Goal: Use online tool/utility: Utilize a website feature to perform a specific function

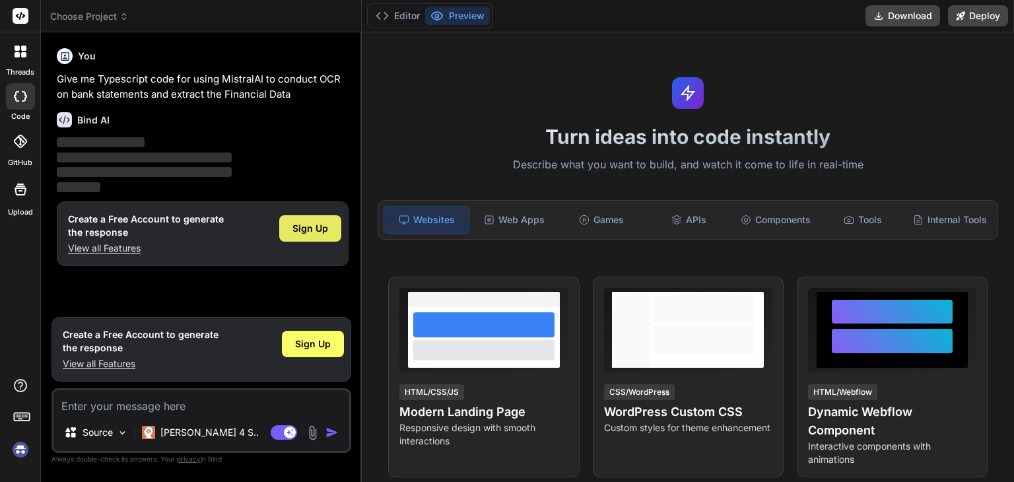
click at [313, 224] on span "Sign Up" at bounding box center [311, 228] width 36 height 13
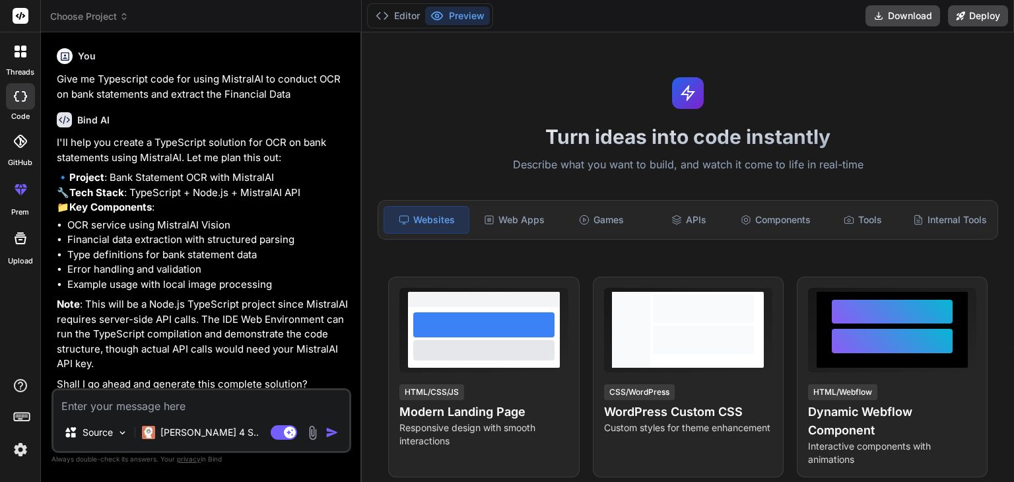
type textarea "x"
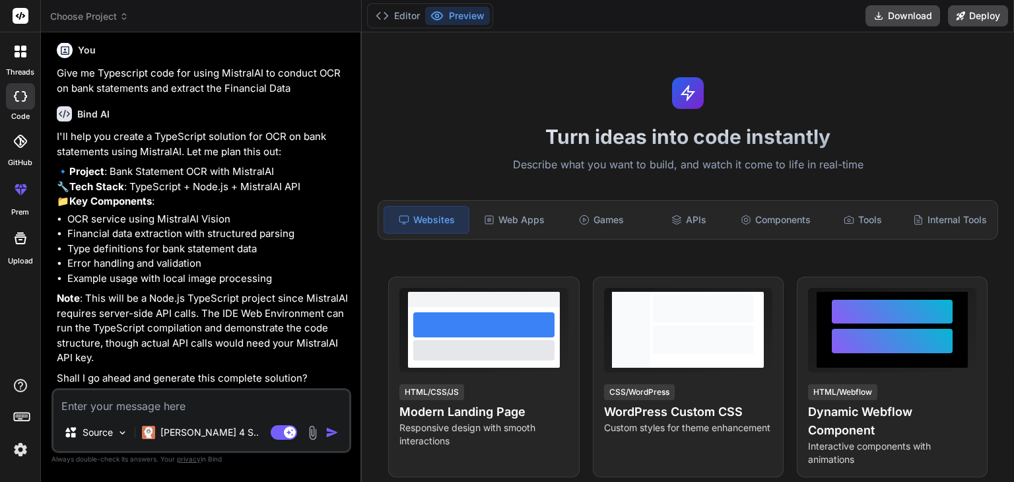
scroll to position [34, 0]
click at [288, 409] on textarea at bounding box center [201, 402] width 296 height 24
type textarea "o"
type textarea "x"
type textarea "om"
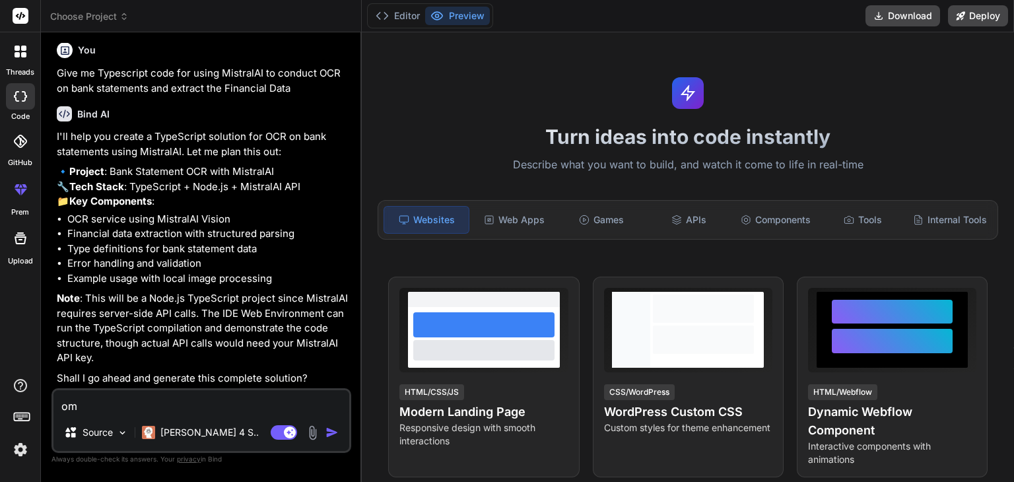
type textarea "x"
type textarea "o"
type textarea "x"
type textarea "o"
type textarea "x"
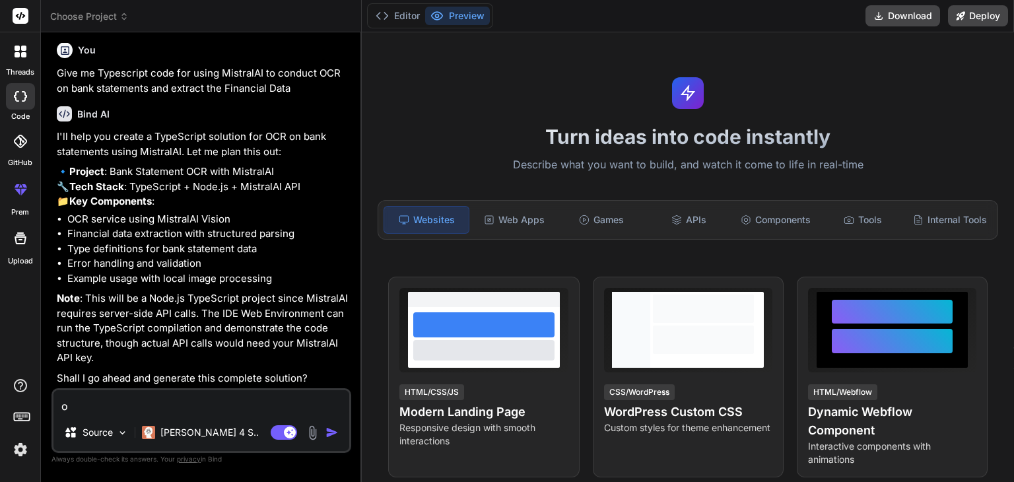
type textarea "o"
type textarea "x"
type textarea "ok"
type textarea "x"
type textarea "ok"
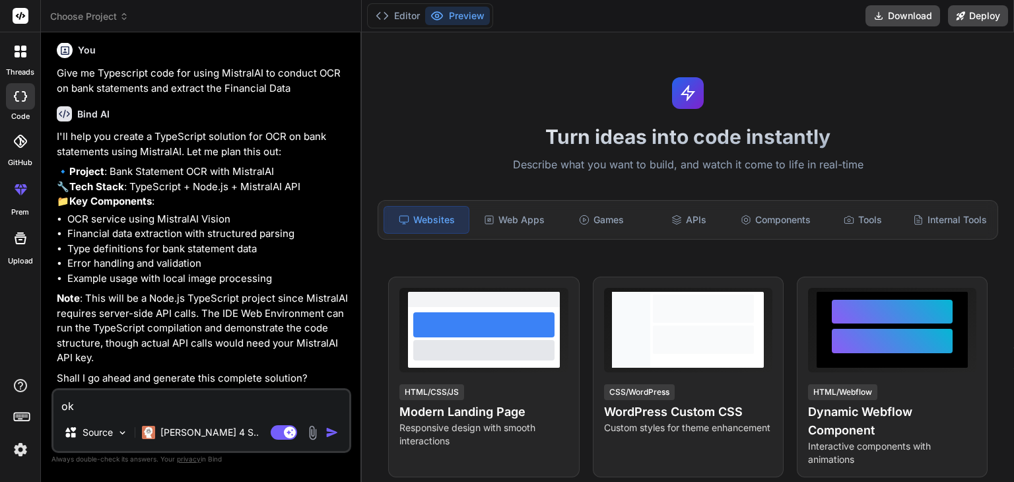
type textarea "x"
type textarea "ok g"
type textarea "x"
type textarea "ok go"
type textarea "x"
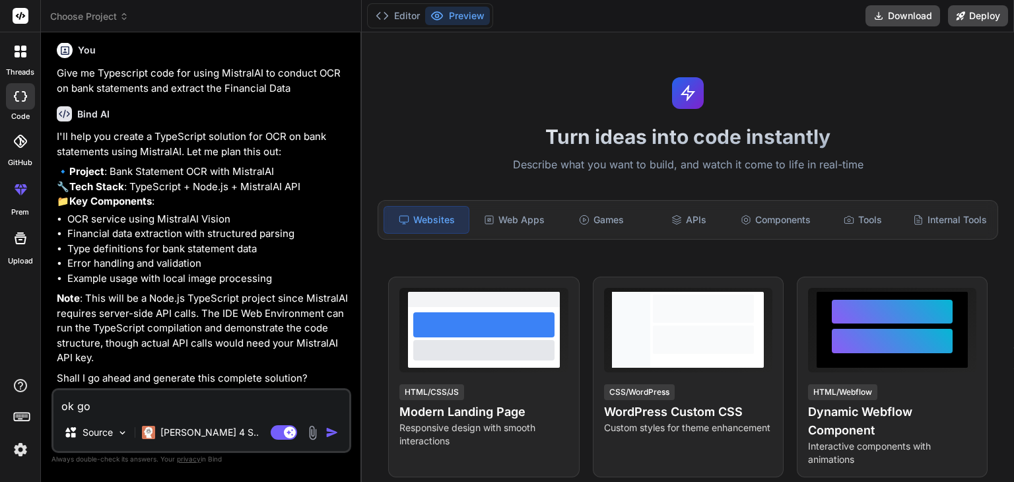
type textarea "ok go"
type textarea "x"
type textarea "ok go a"
type textarea "x"
type textarea "ok go ah"
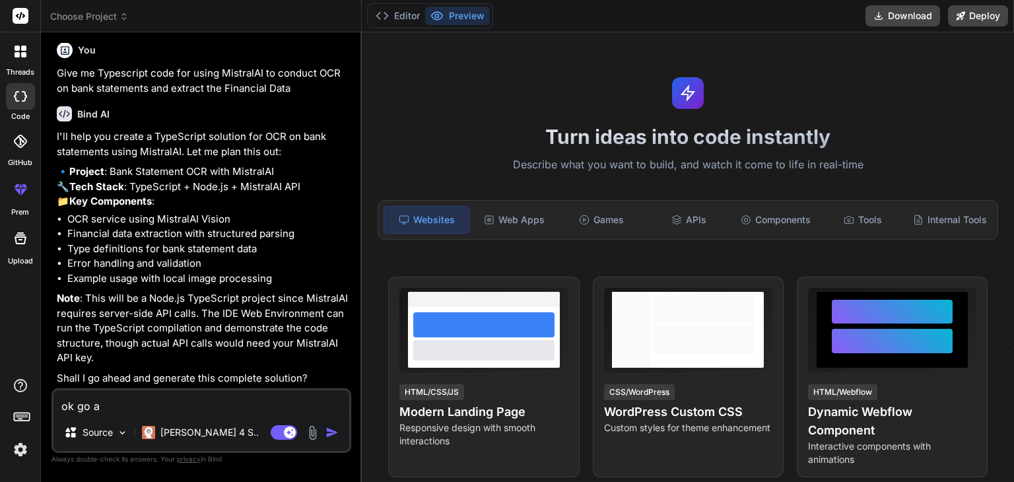
type textarea "x"
type textarea "ok go ahe"
type textarea "x"
type textarea "ok go ahea"
type textarea "x"
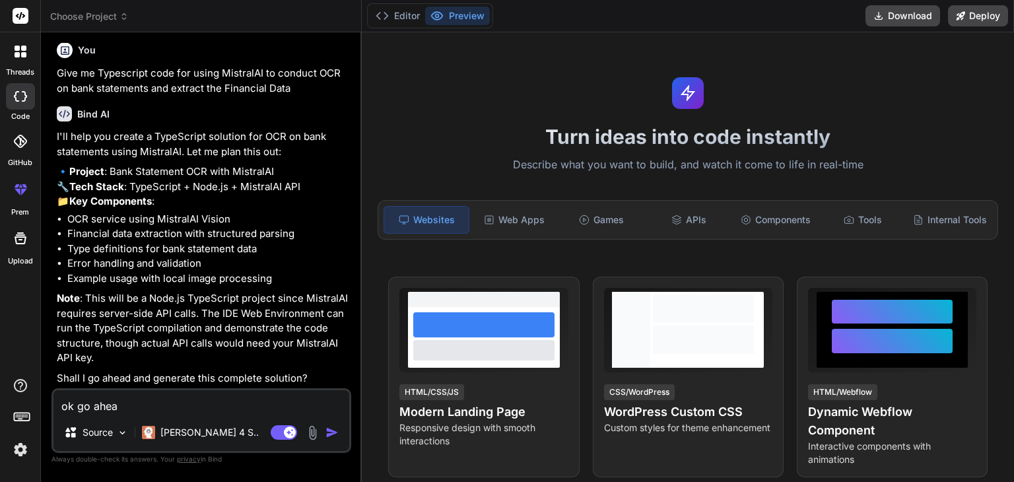
type textarea "ok go ahead"
type textarea "x"
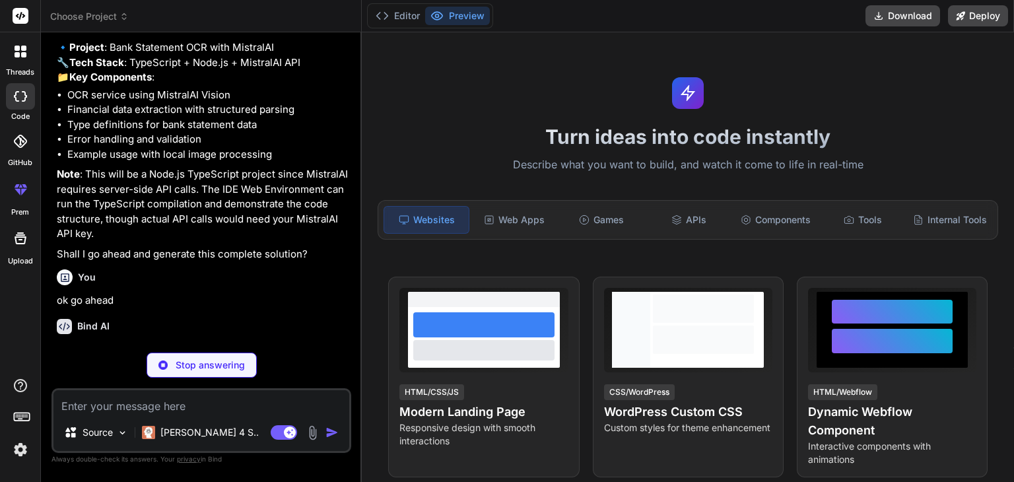
scroll to position [172, 0]
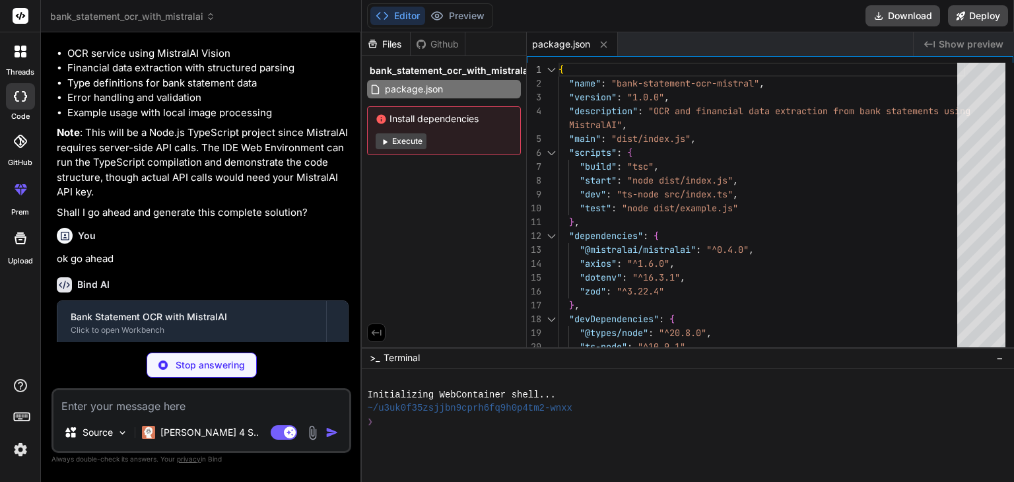
type textarea "x"
type textarea ""forceConsistentCasingInFileNames": true, "resolveJsonModule": true, "declarati…"
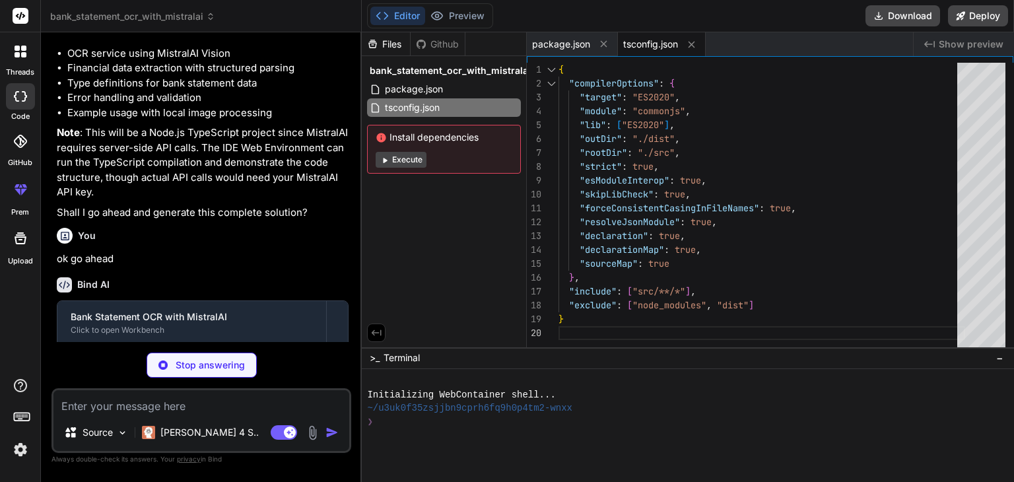
type textarea "x"
type textarea "MISTRAL_API_KEY=your_mistral_api_key_here"
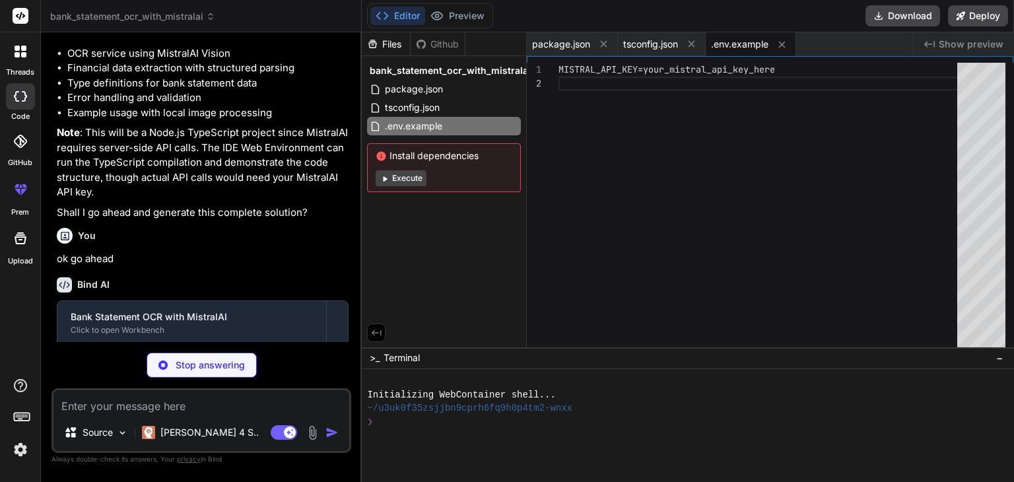
type textarea "x"
type textarea "includeRawText?: boolean; validateData?: boolean; extractCategories?: boolean; }"
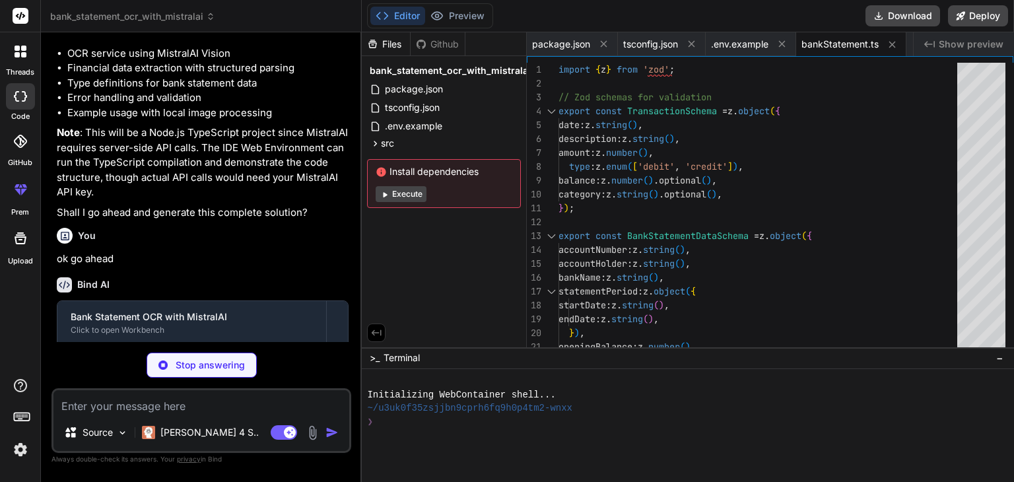
type textarea "x"
type textarea "}"
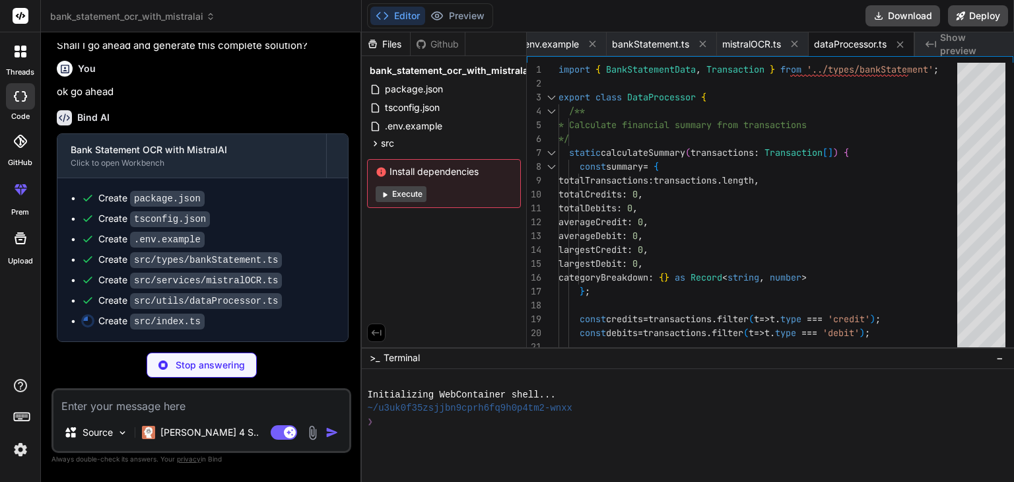
scroll to position [362, 0]
type textarea "x"
type textarea "} }"
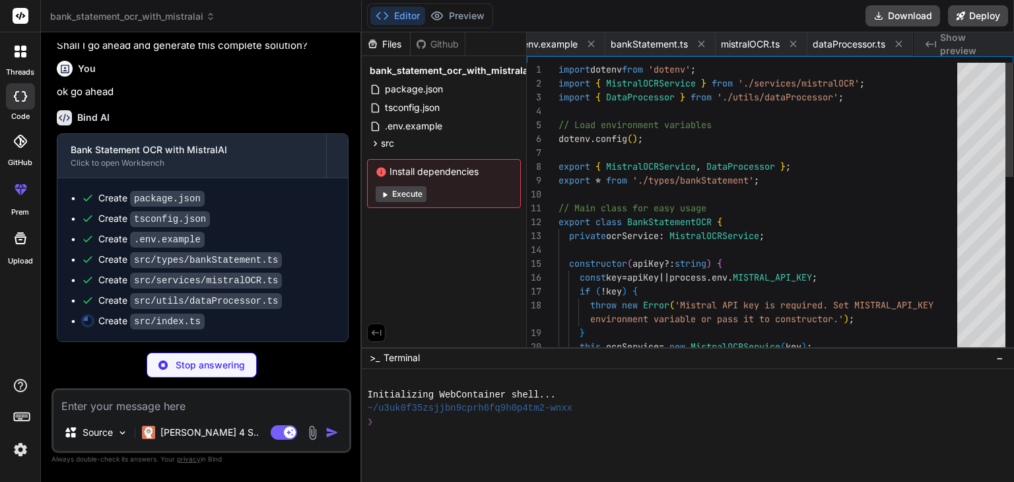
scroll to position [0, 270]
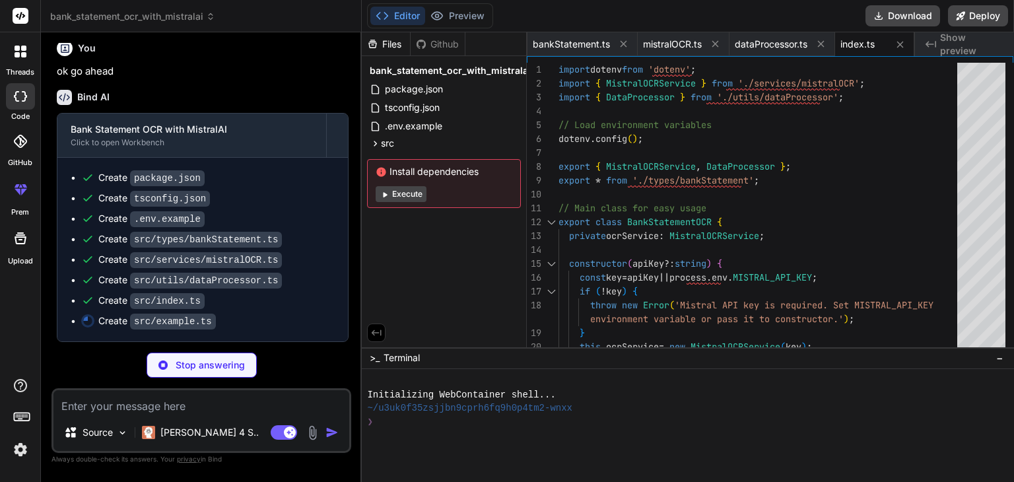
type textarea "x"
type textarea "export { example };"
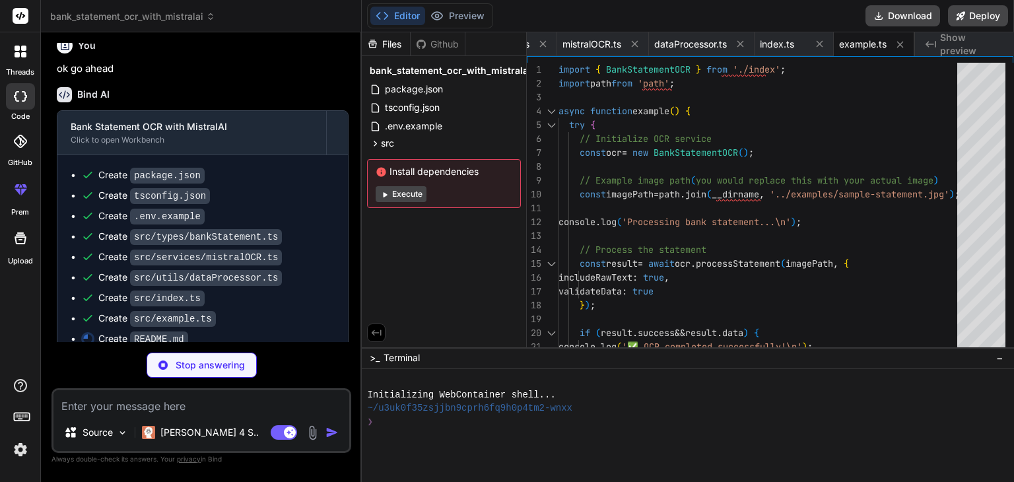
type textarea "x"
type textarea "## Notes - The OCR accuracy depends on image quality and statement format - Com…"
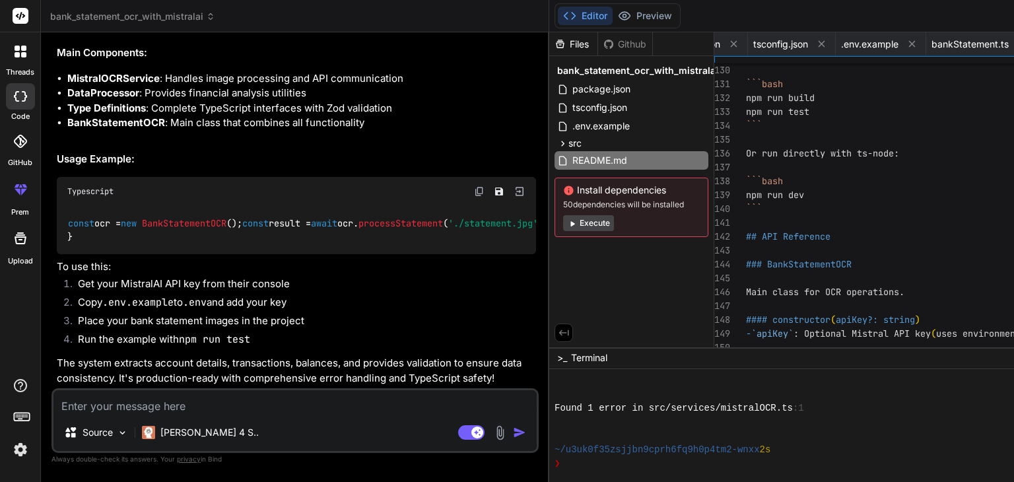
scroll to position [1215, 0]
click at [555, 429] on div at bounding box center [868, 436] width 627 height 14
click at [563, 225] on button "Execute" at bounding box center [588, 223] width 51 height 16
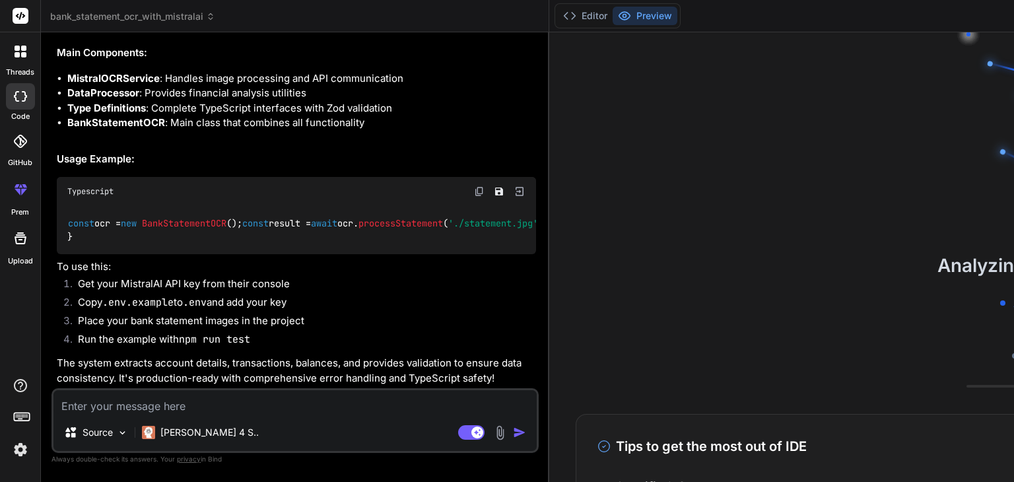
scroll to position [645, 0]
type textarea "x"
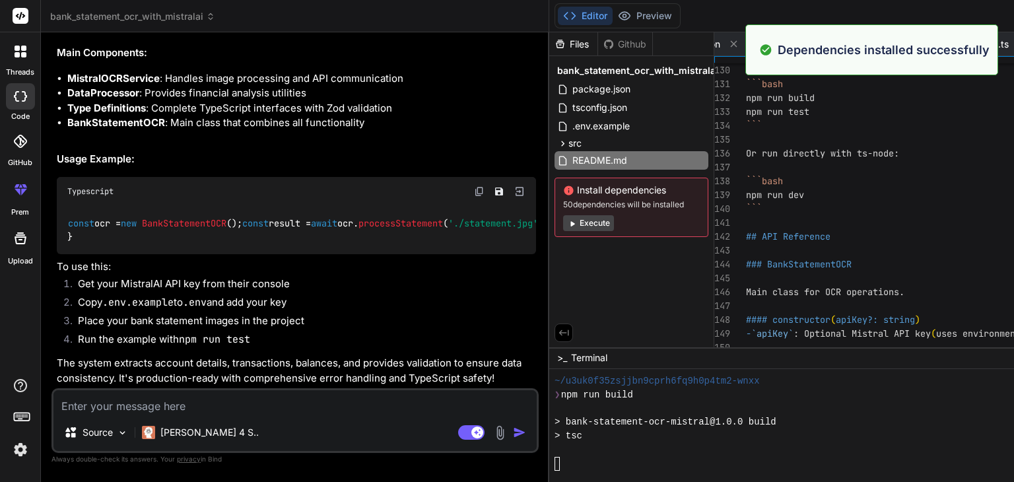
scroll to position [865, 0]
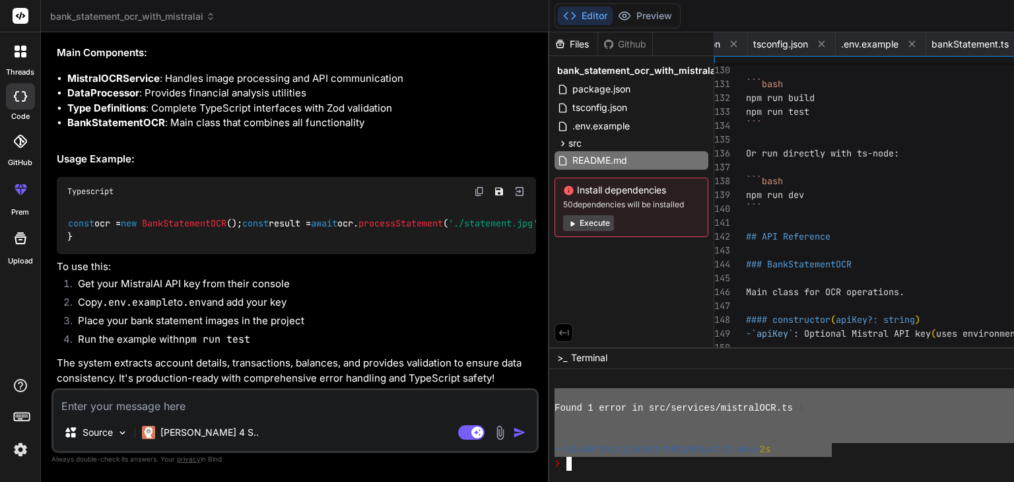
drag, startPoint x: 647, startPoint y: 452, endPoint x: 355, endPoint y: 400, distance: 296.7
click at [355, 400] on div "bank_statement_ocr_with_mistralai Created with Pixso. Bind AI Web Search Create…" at bounding box center [811, 241] width 1541 height 482
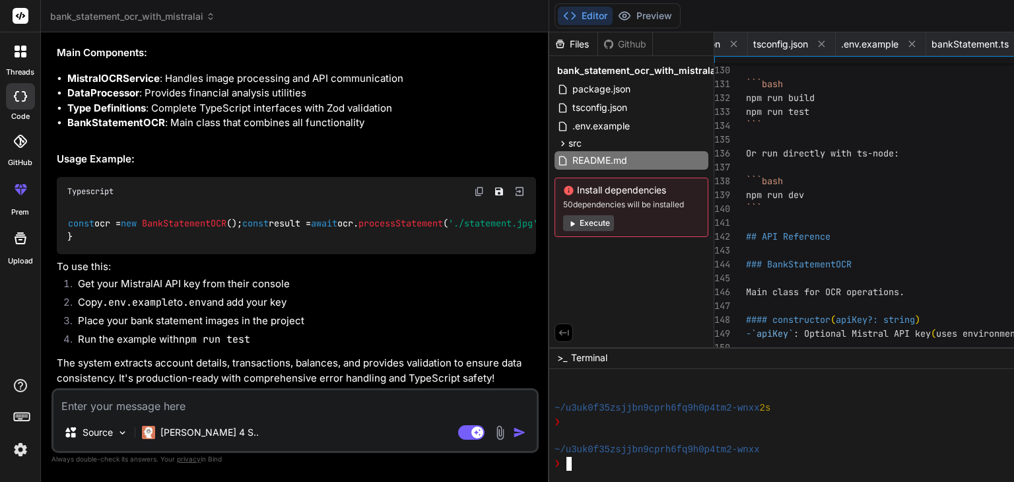
click at [211, 410] on textarea at bounding box center [294, 402] width 483 height 24
paste textarea "Conduct an online research on MistralAl OCR Feature and find me actual"
type textarea "Conduct an online research on MistralAl OCR Feature and find me actual"
type textarea "x"
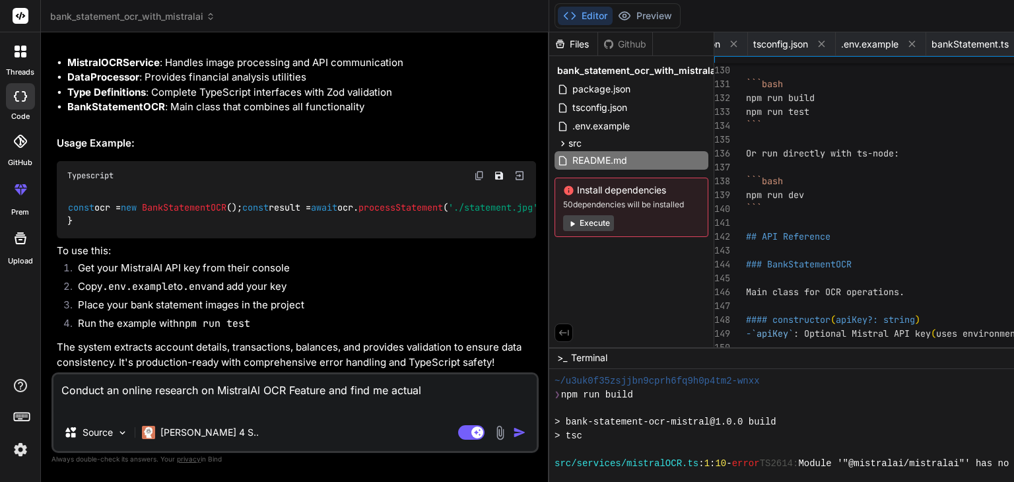
scroll to position [774, 0]
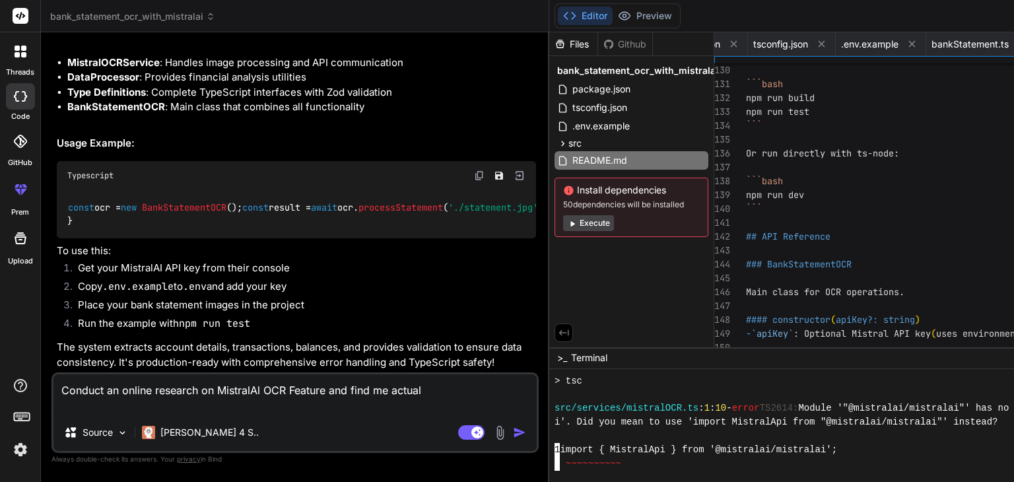
type textarea "Conduct an online research on MistralAl OCR Feature and find me actual"
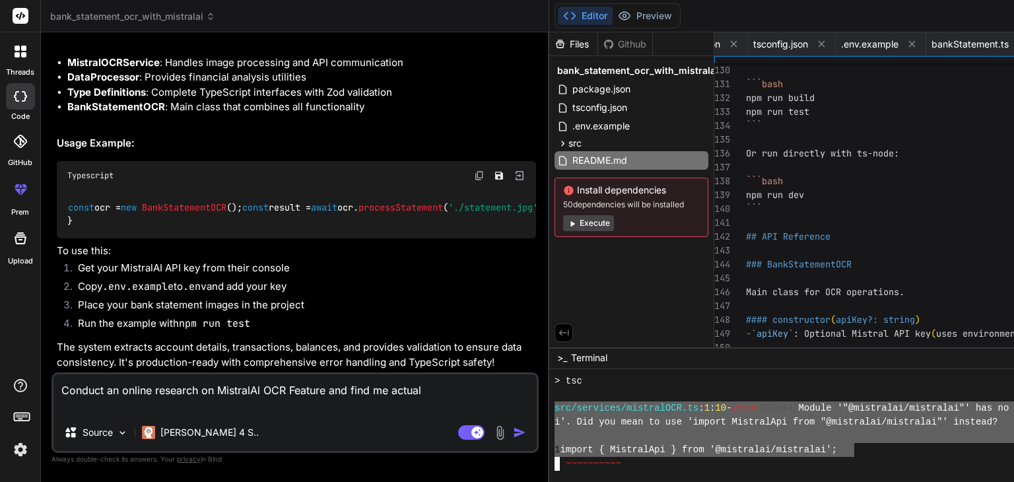
drag, startPoint x: 664, startPoint y: 450, endPoint x: 364, endPoint y: 408, distance: 303.6
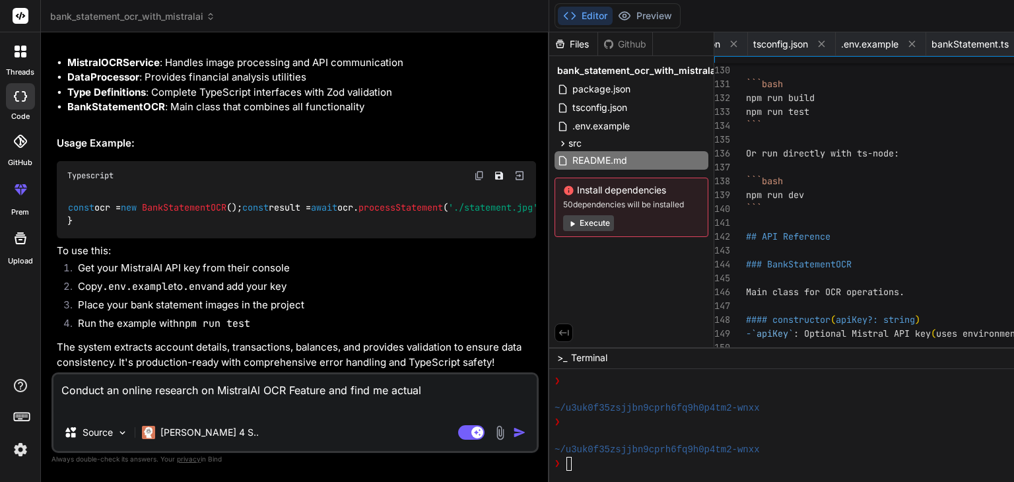
click at [314, 419] on div "Source Claude 4 S.." at bounding box center [294, 435] width 483 height 32
click at [320, 407] on textarea "Conduct an online research on MistralAl OCR Feature and find me actual" at bounding box center [294, 394] width 483 height 40
paste textarea
type textarea "x"
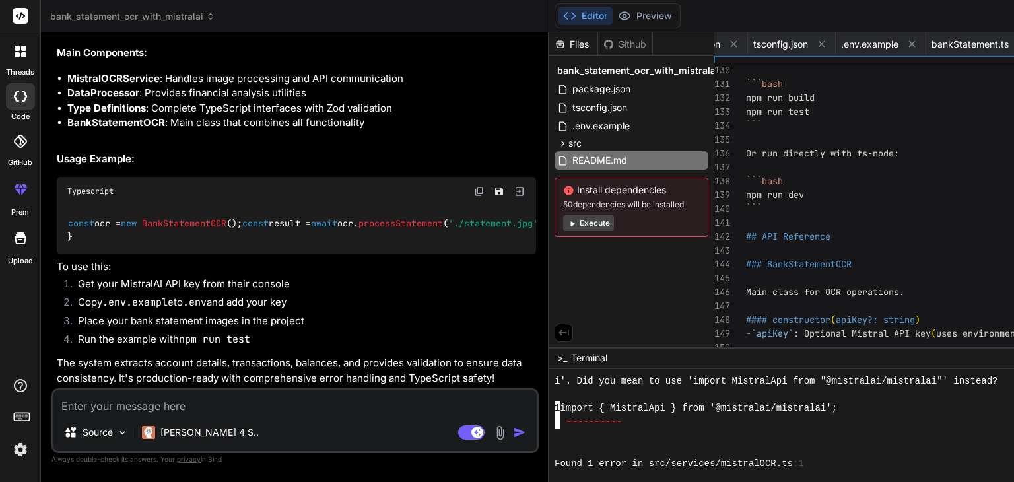
scroll to position [750, 0]
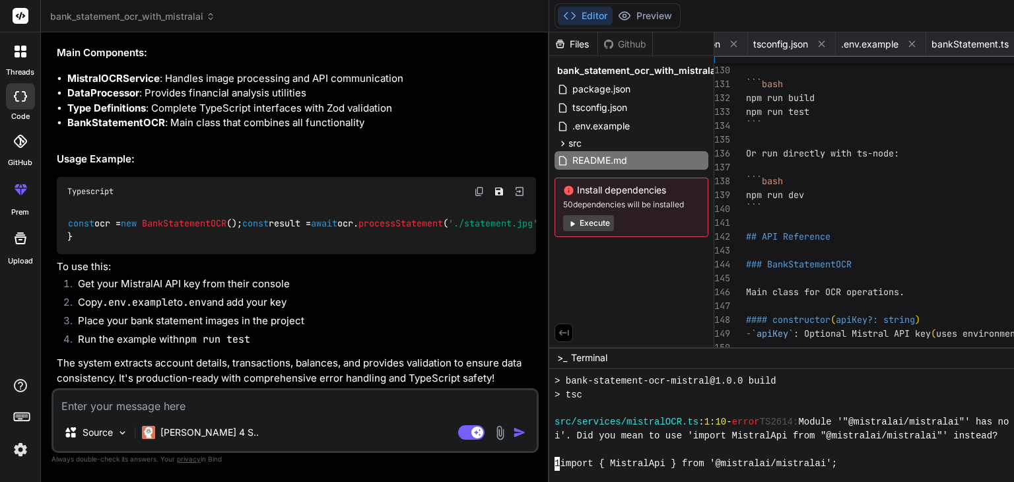
click at [222, 411] on textarea at bounding box center [294, 402] width 483 height 24
paste textarea "src/services/mistra10CR. i' . Did you mean to use invort { MistralApi } l-•mlle…"
type textarea "src/services/mistra10CR. i' . Did you mean to use invort { MistralApi } l-•mlle…"
type textarea "x"
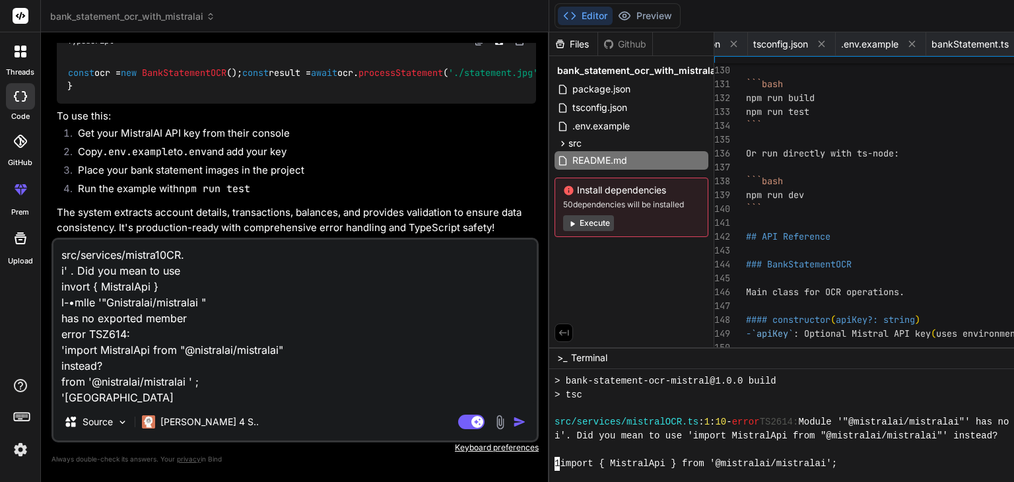
scroll to position [0, 0]
type textarea "src/services/mistra10CR. i' . Did you mean to use invort { MistralApi } l-•mlle…"
click at [513, 419] on img "button" at bounding box center [519, 421] width 13 height 13
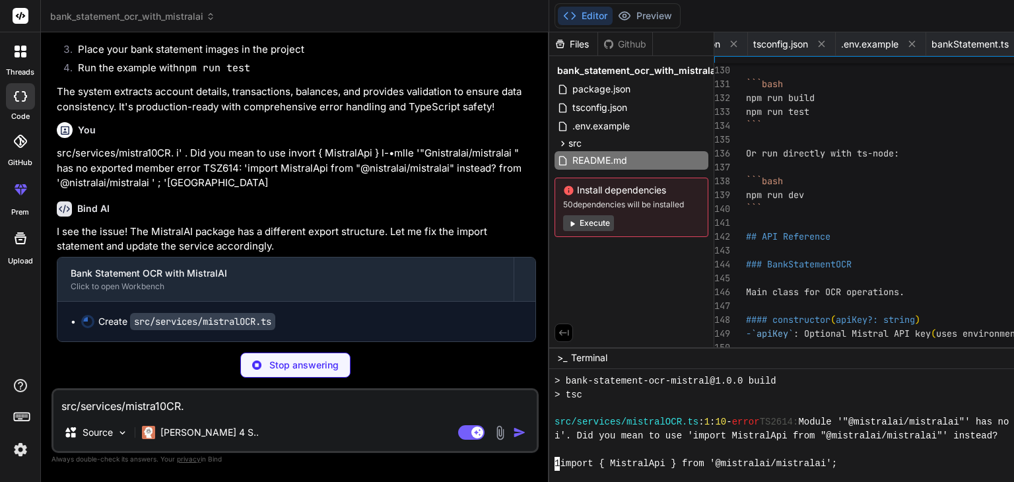
scroll to position [1530, 0]
type textarea "x"
type textarea "}"
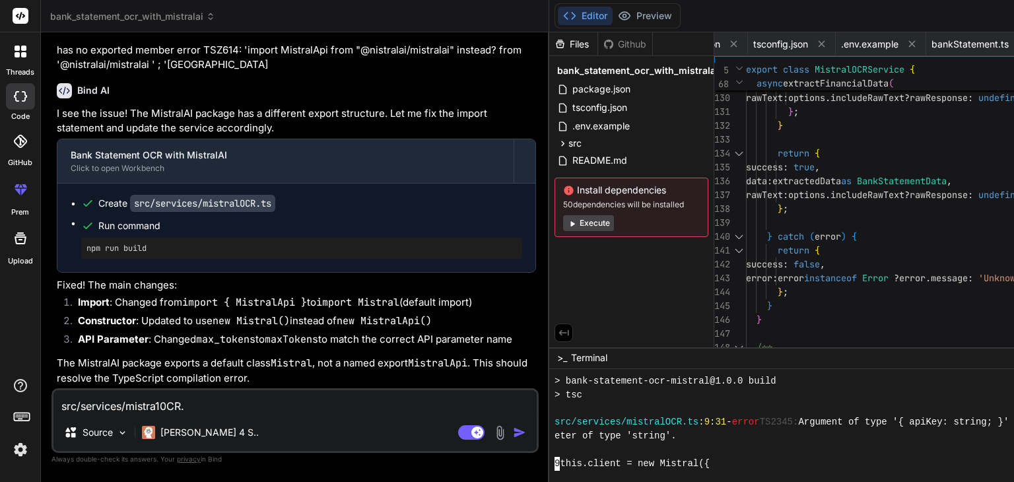
scroll to position [1046, 0]
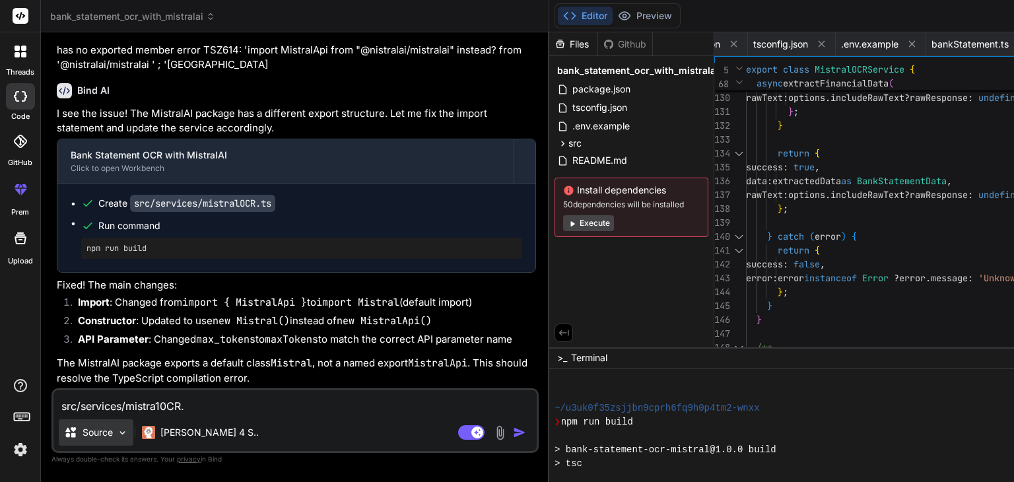
click at [125, 429] on img at bounding box center [122, 432] width 11 height 11
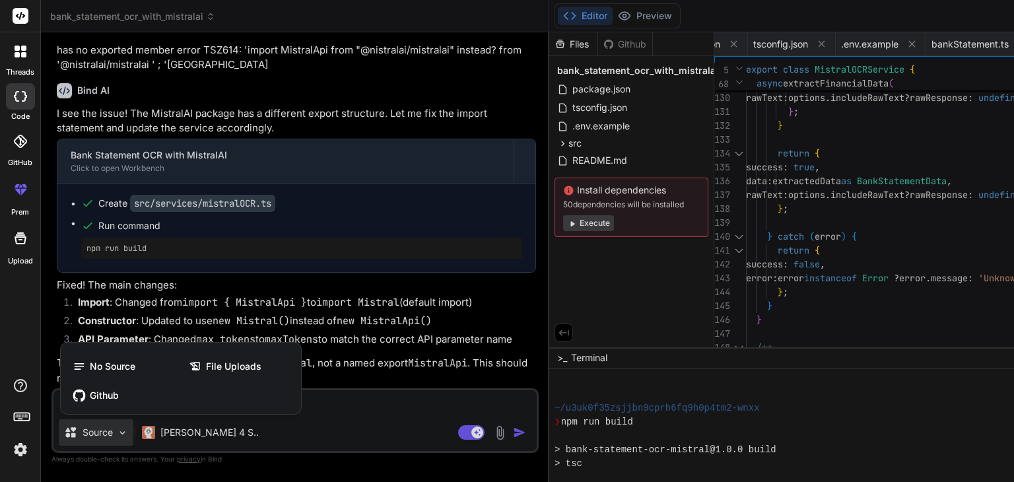
click at [319, 404] on div at bounding box center [507, 241] width 1014 height 482
type textarea "x"
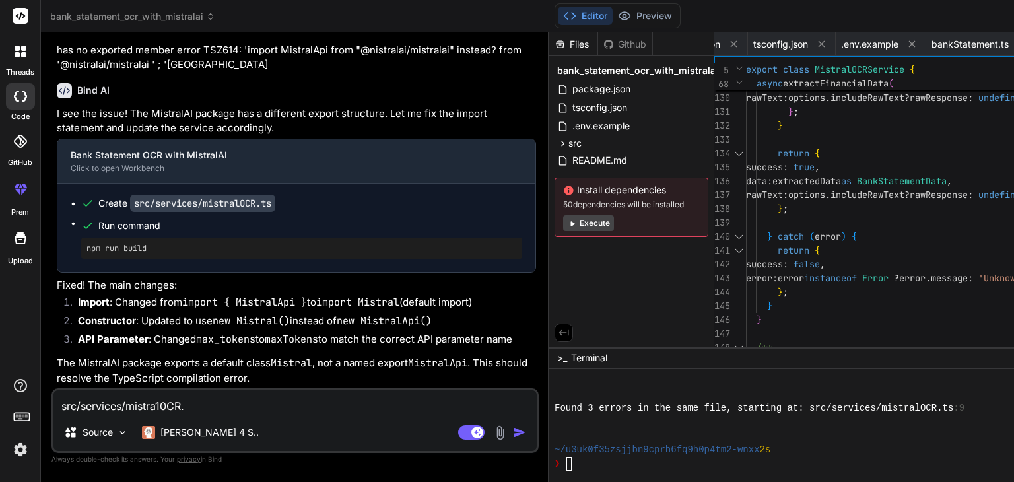
scroll to position [1442, 0]
click at [201, 404] on textarea "src/services/mistra10CR. i' . Did you mean to use invort { MistralApi } l-•mlle…" at bounding box center [294, 402] width 483 height 24
type textarea "c"
type textarea "x"
type textarea "ch"
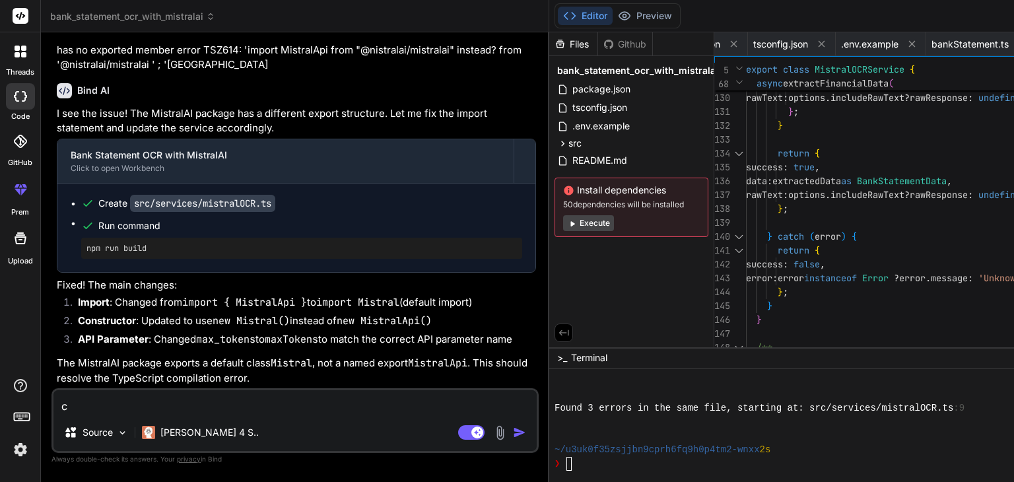
type textarea "x"
type textarea "che"
type textarea "x"
type textarea "chec"
type textarea "x"
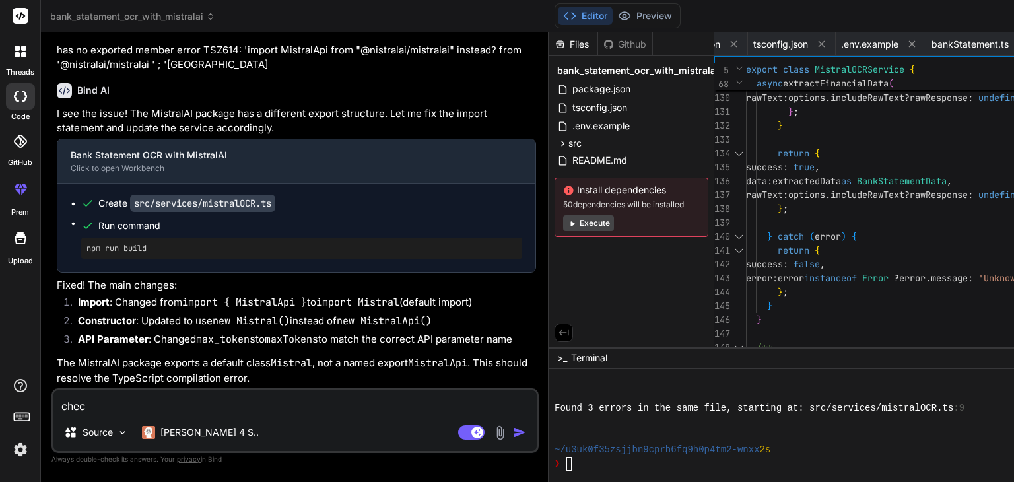
type textarea "check"
type textarea "x"
type textarea "check"
type textarea "x"
type textarea "check f"
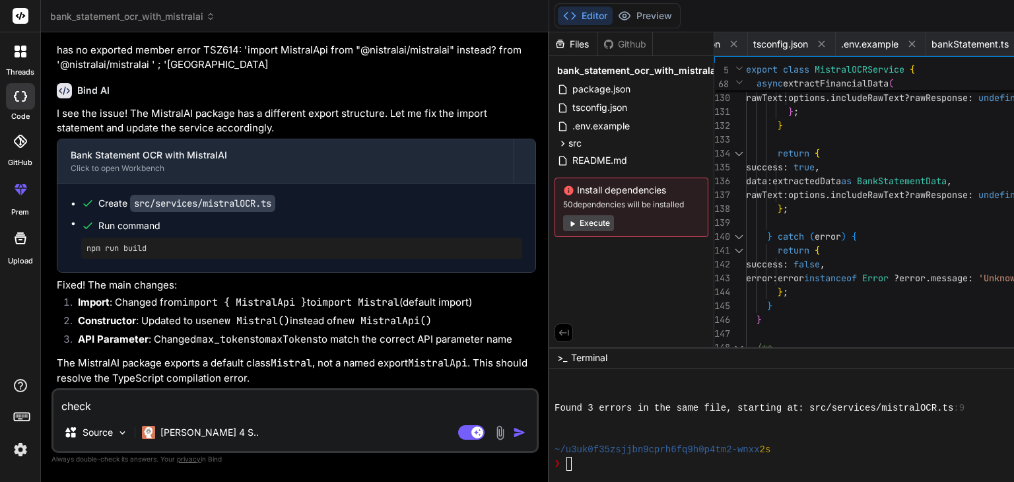
type textarea "x"
type textarea "check fo"
type textarea "x"
type textarea "check for"
type textarea "x"
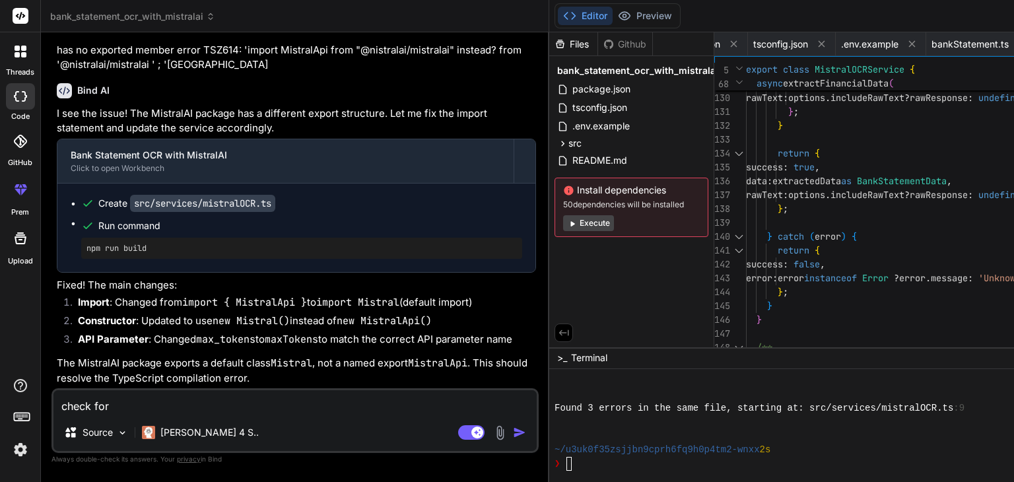
type textarea "check for"
type textarea "x"
type textarea "check for f"
type textarea "x"
type textarea "check for fu"
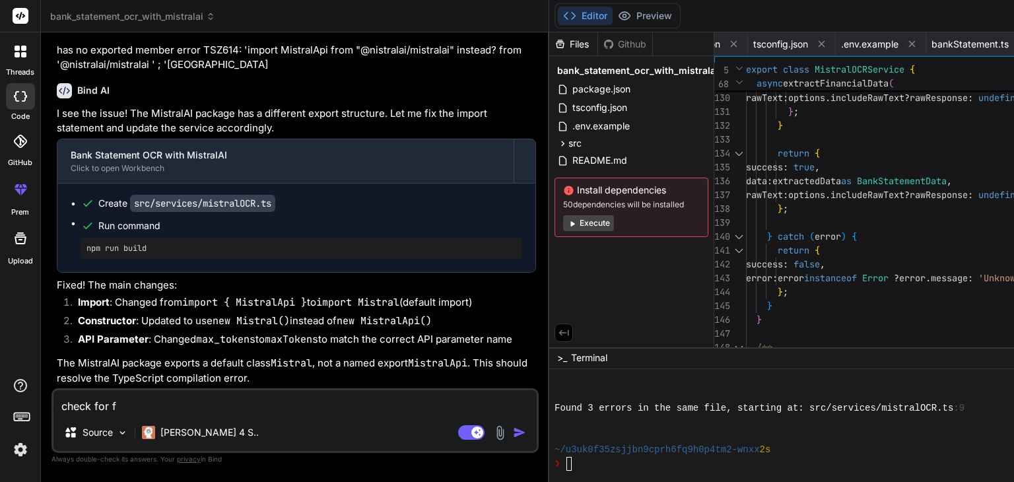
type textarea "x"
type textarea "check for fur"
type textarea "x"
type textarea "check for furt"
type textarea "x"
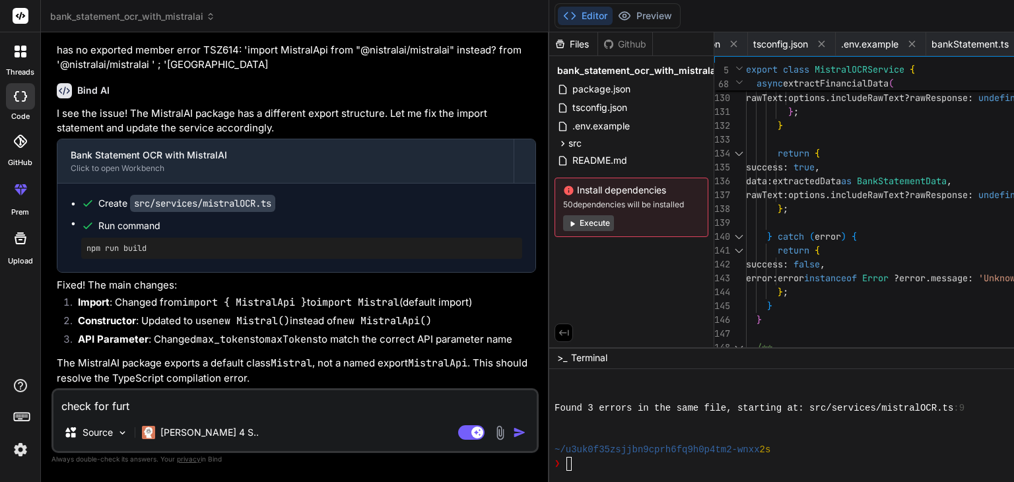
type textarea "check for furth"
type textarea "x"
type textarea "check for furthe"
type textarea "x"
type textarea "check for further"
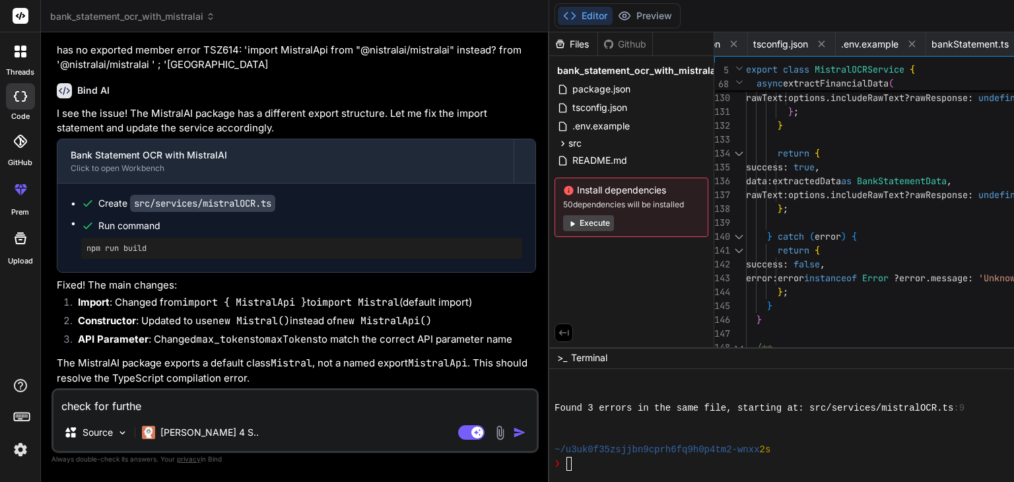
type textarea "x"
type textarea "check for further"
type textarea "x"
type textarea "check for further e"
type textarea "x"
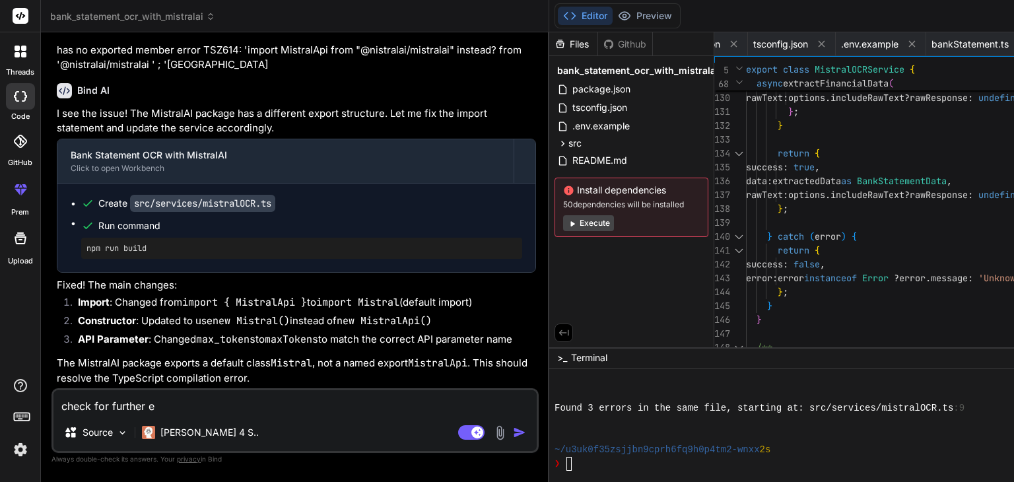
type textarea "check for further er"
type textarea "x"
type textarea "check for further err"
type textarea "x"
type textarea "check for further erro"
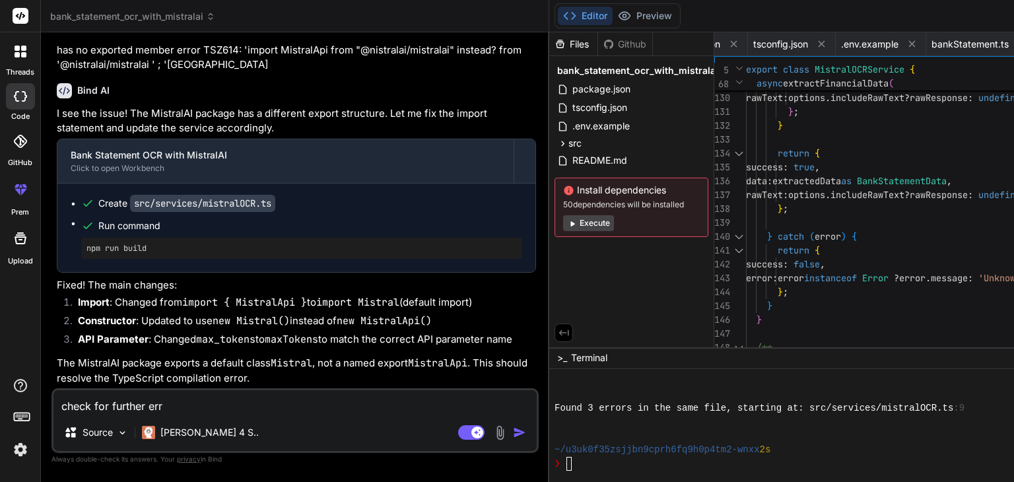
type textarea "x"
type textarea "check for further error"
type textarea "x"
type textarea "check for further errors"
type textarea "x"
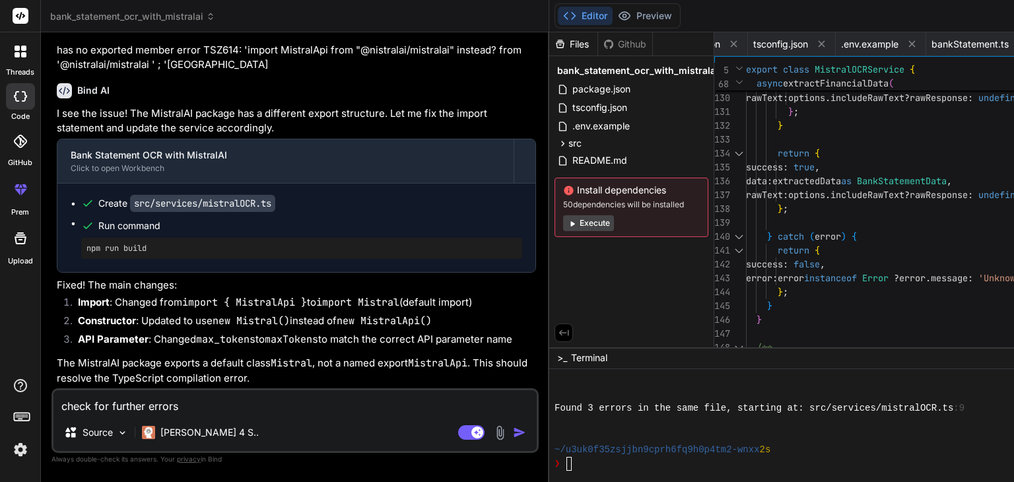
type textarea "check for further errors"
type textarea "x"
type textarea "check for further errors a"
type textarea "x"
type textarea "check for further errors as"
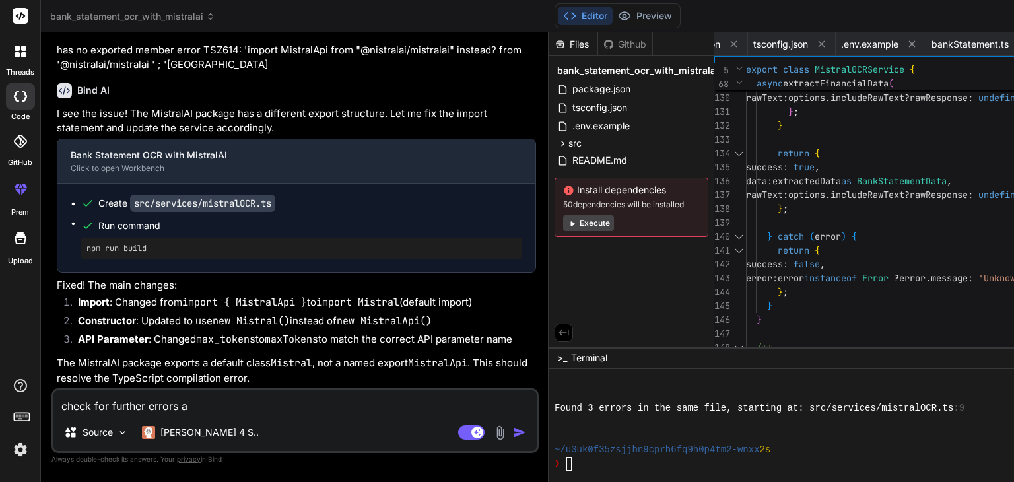
type textarea "x"
type textarea "check for further errors as"
type textarea "x"
type textarea "check for further errors as i"
type textarea "x"
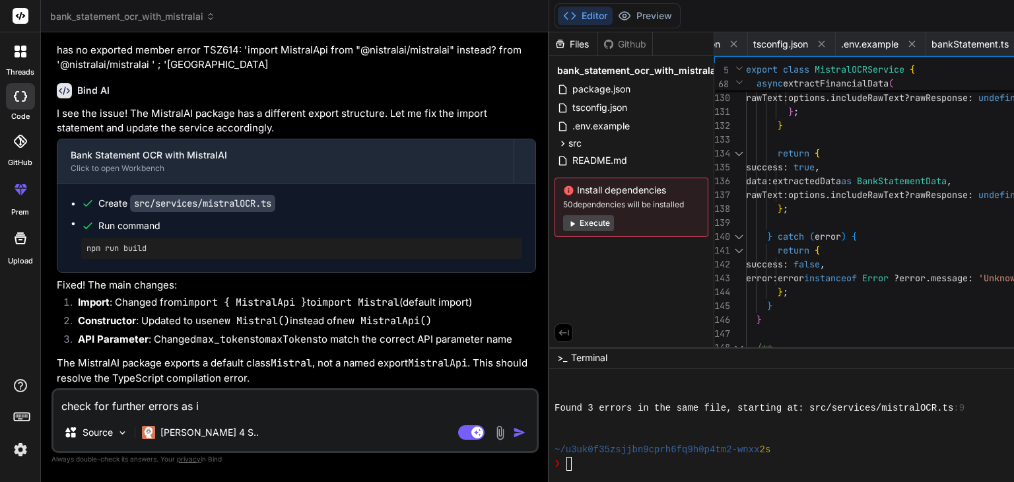
type textarea "check for further errors as i"
type textarea "x"
type textarea "check for further errors as i s"
type textarea "x"
type textarea "check for further errors as i se"
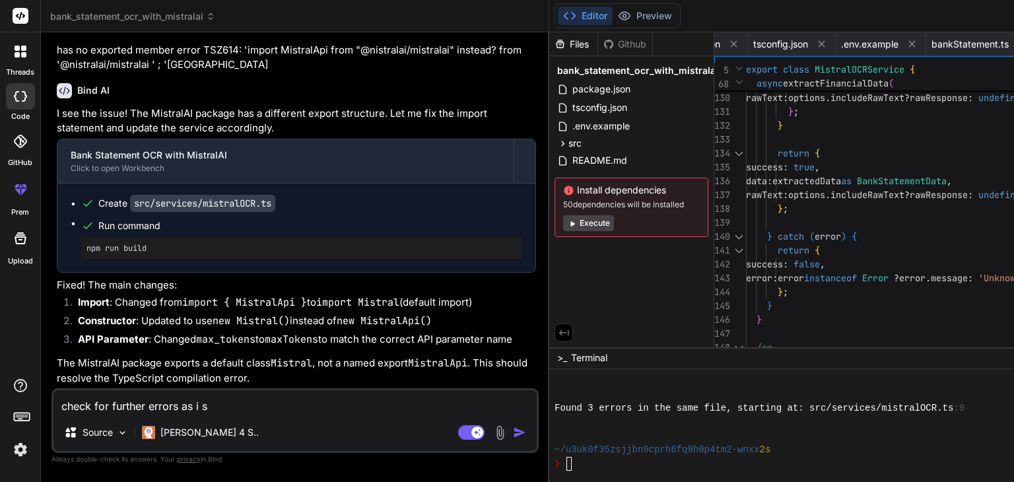
type textarea "x"
type textarea "check for further errors as i see"
type textarea "x"
type textarea "check for further errors as i see"
type textarea "x"
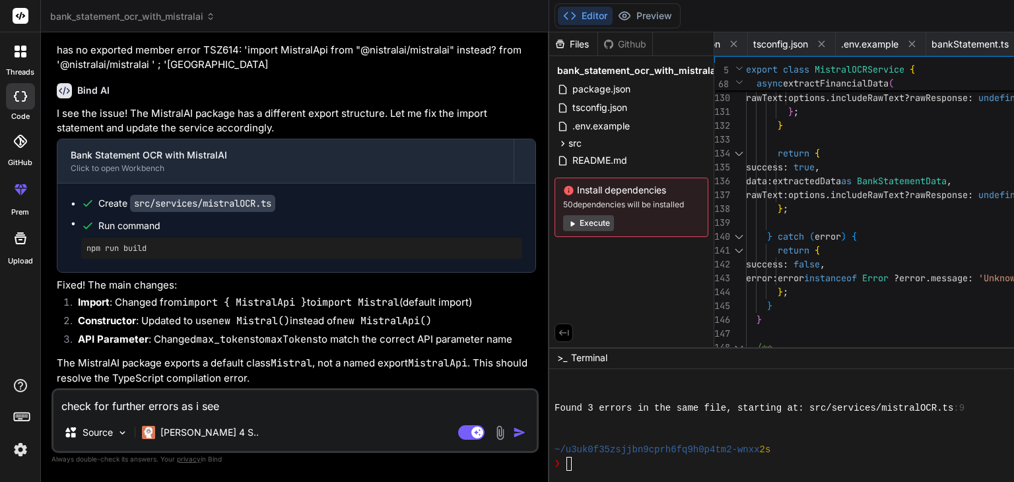
type textarea "check for further errors as i see e"
type textarea "x"
type textarea "check for further errors as i see er"
type textarea "x"
type textarea "check for further errors as i see err"
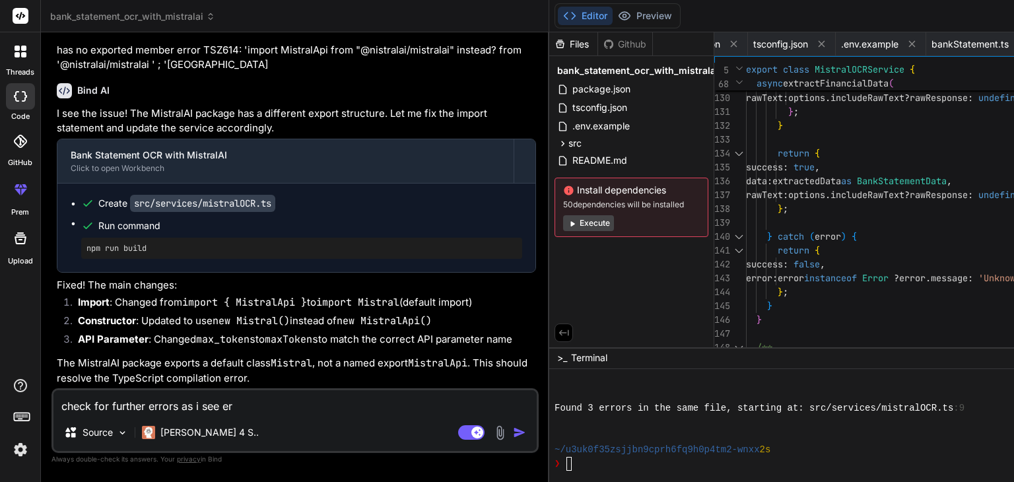
type textarea "x"
type textarea "check for further errors as i see erro"
type textarea "x"
type textarea "check for further errors as i see error"
type textarea "x"
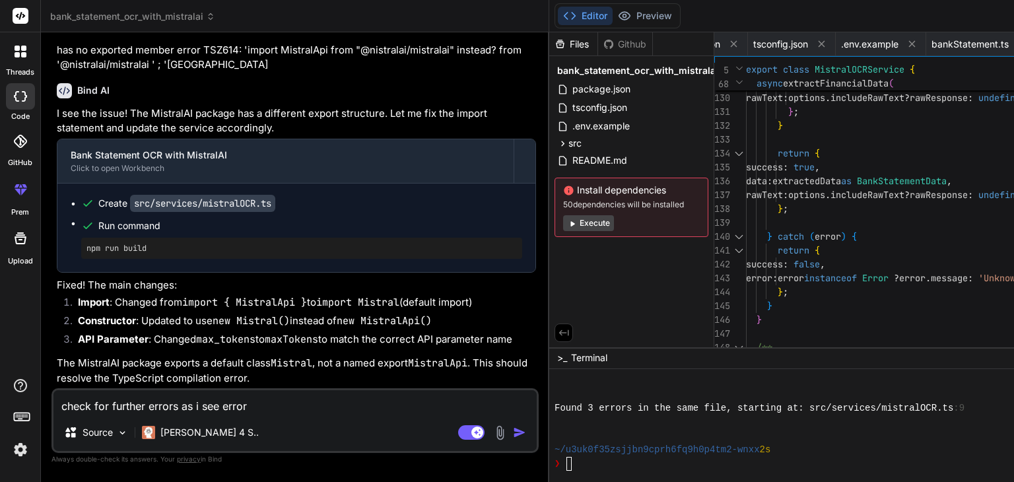
type textarea "check for further errors as i see errors"
type textarea "x"
type textarea "check for further errors as i see errors"
type textarea "x"
type textarea "check for further errors as i see errors i"
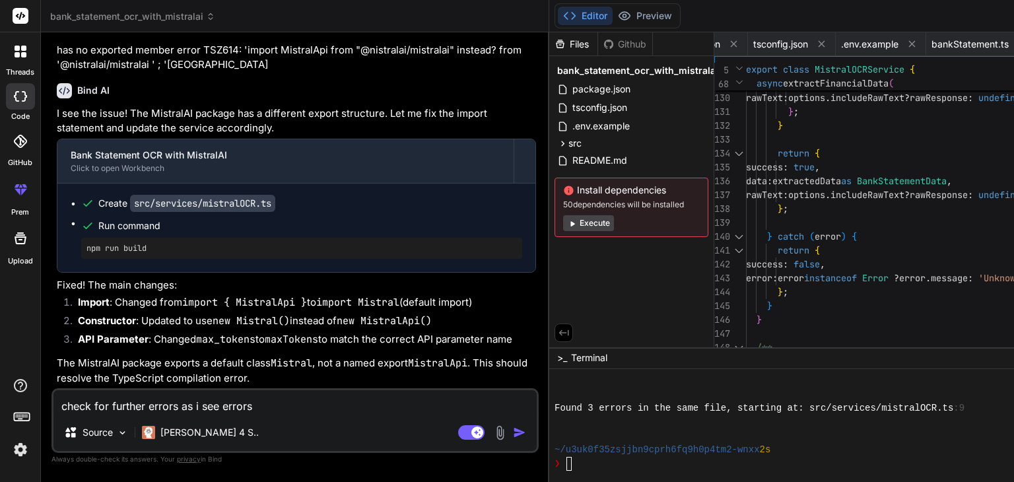
type textarea "x"
type textarea "check for further errors as i see errors in"
type textarea "x"
type textarea "check for further errors as i see errors in"
type textarea "x"
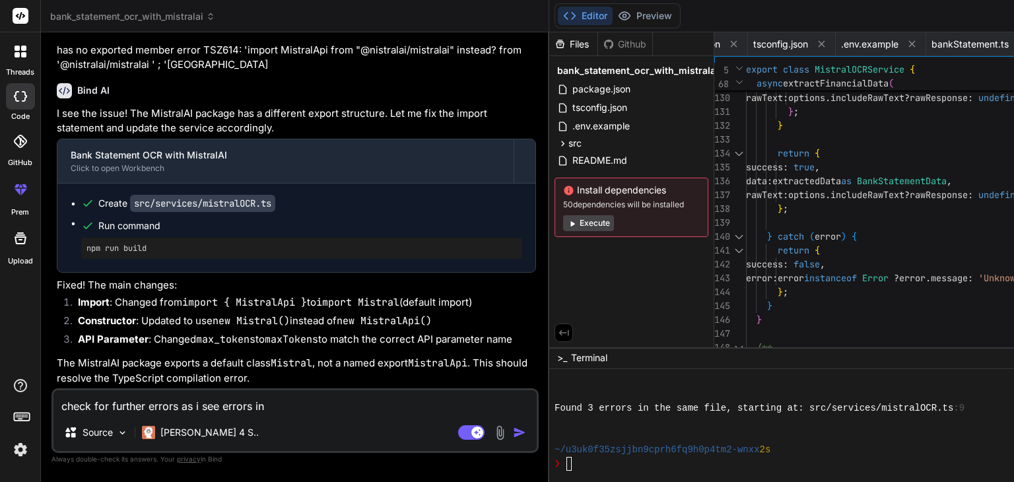
type textarea "check for further errors as i see errors in t"
type textarea "x"
type textarea "check for further errors as i see errors in th"
type textarea "x"
type textarea "check for further errors as i see errors in the"
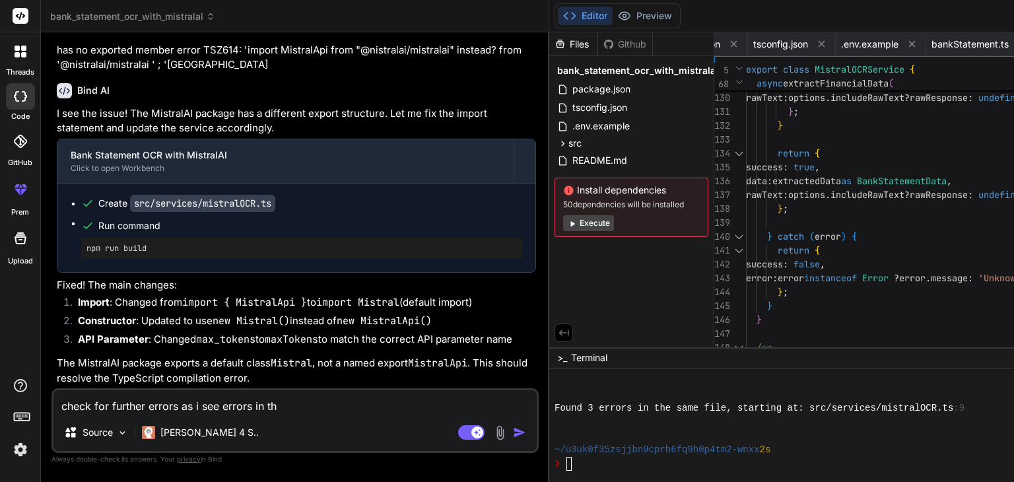
type textarea "x"
type textarea "check for further errors as i see errors in the"
type textarea "x"
type textarea "check for further errors as i see errors in the"
click at [563, 225] on button "Execute" at bounding box center [588, 223] width 51 height 16
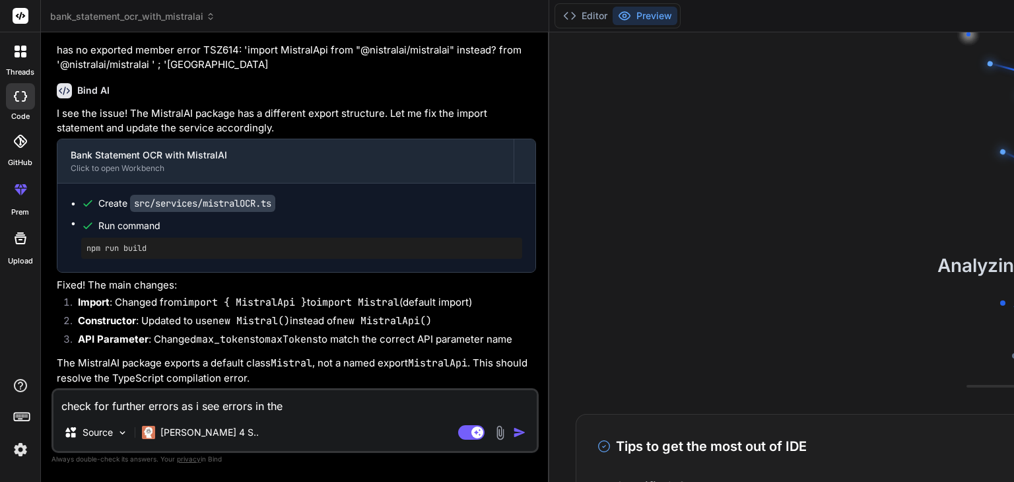
scroll to position [1606, 0]
type textarea "x"
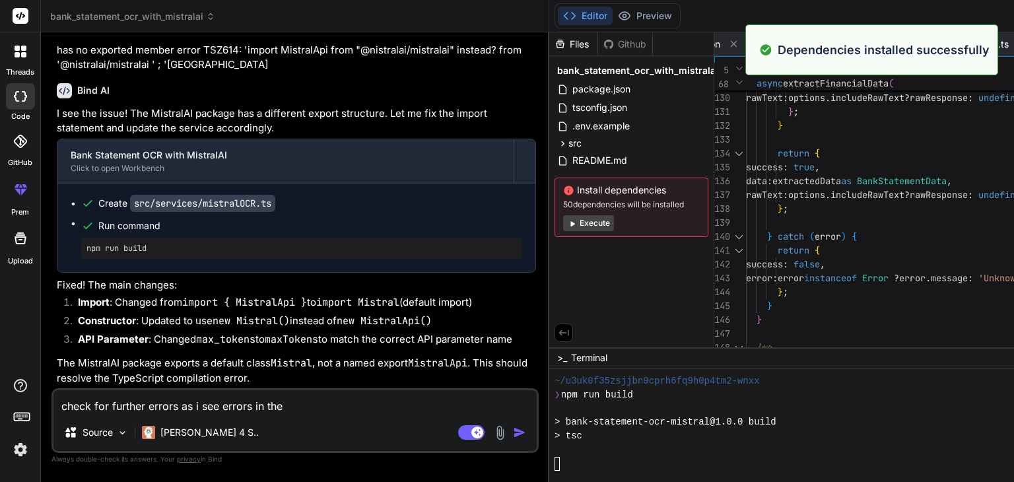
scroll to position [2047, 0]
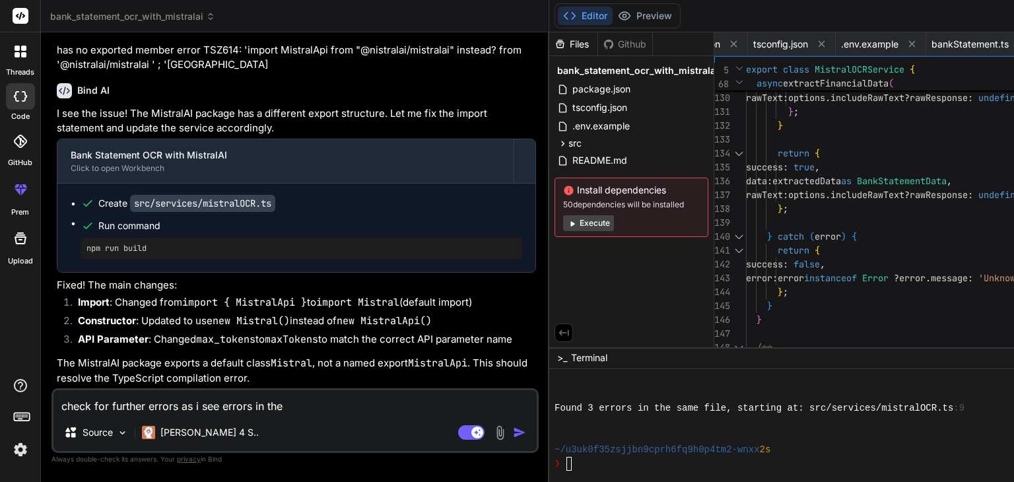
click at [308, 408] on textarea "check for further errors as i see errors in the" at bounding box center [294, 402] width 483 height 24
type textarea "check for further errors as i see errors in the t"
type textarea "x"
type textarea "check for further errors as i see errors in the te"
type textarea "x"
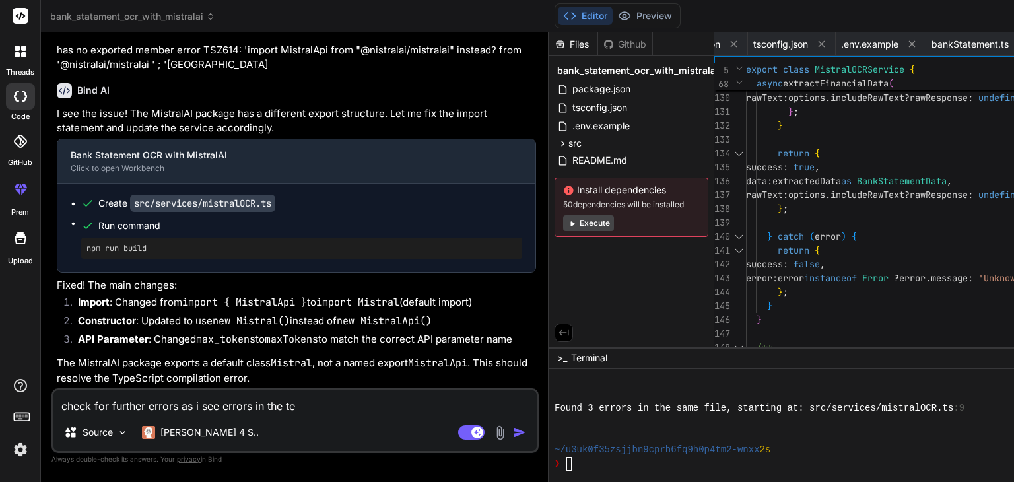
type textarea "check for further errors as i see errors in the ter"
type textarea "x"
type textarea "check for further errors as i see errors in the term"
type textarea "x"
type textarea "check for further errors as i see errors in the termi"
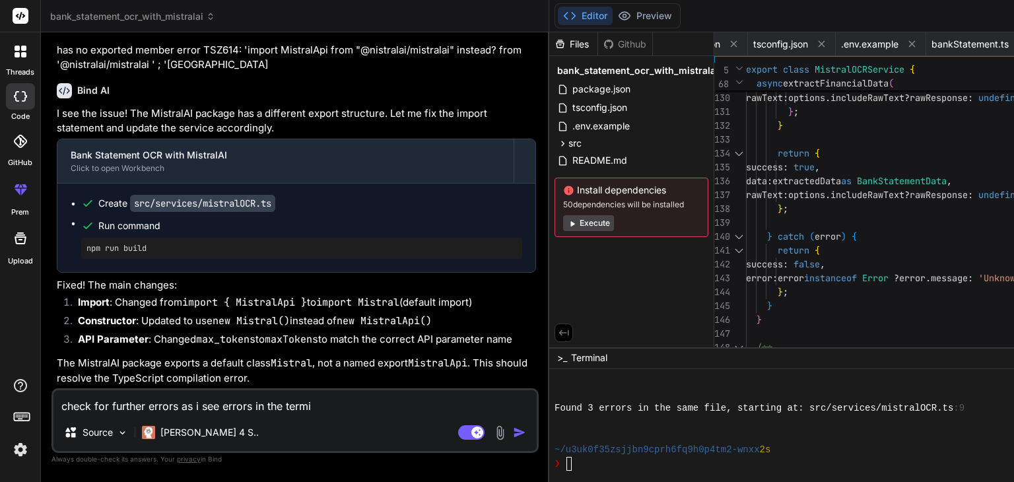
type textarea "x"
type textarea "check for further errors as i see errors in the termin"
type textarea "x"
type textarea "check for further errors as i see errors in the termina"
type textarea "x"
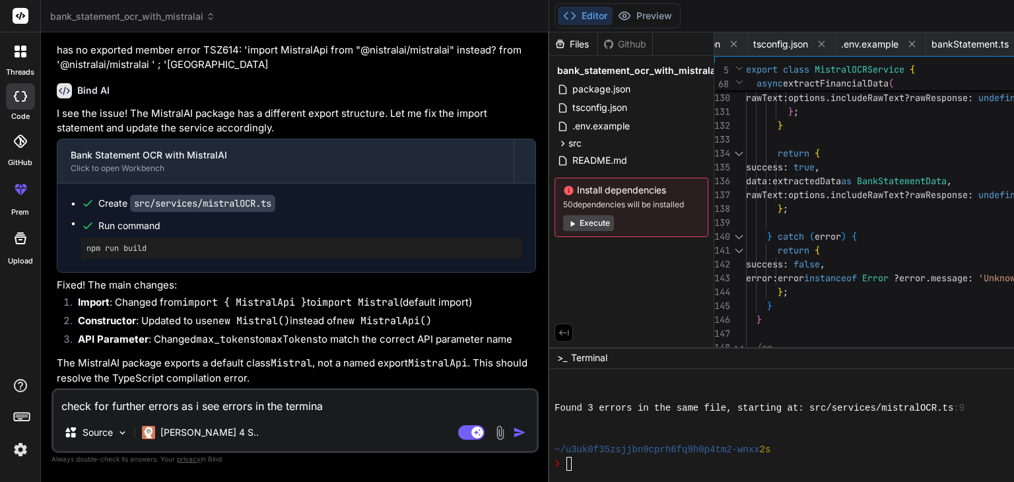
type textarea "check for further errors as i see errors in the terminal"
type textarea "x"
type textarea "check for further errors as i see errors in the terminal"
type textarea "x"
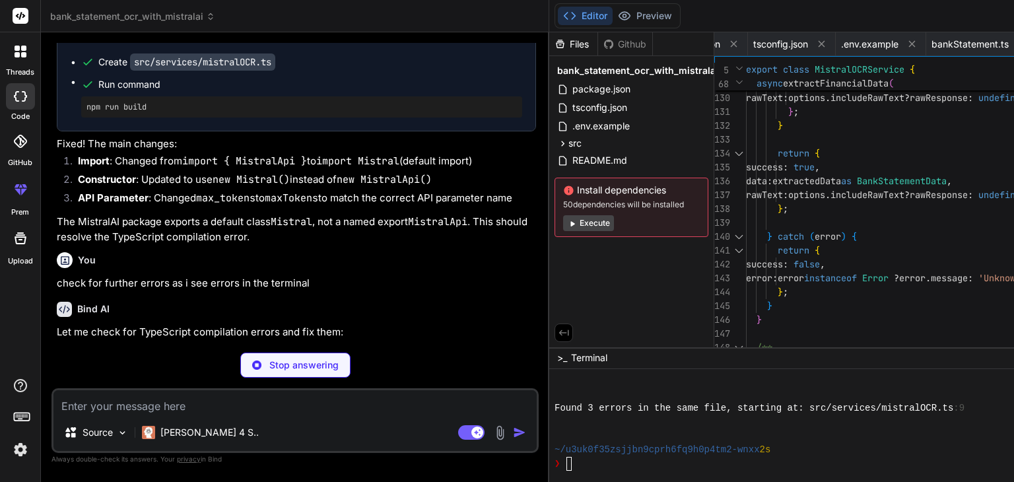
scroll to position [1834, 0]
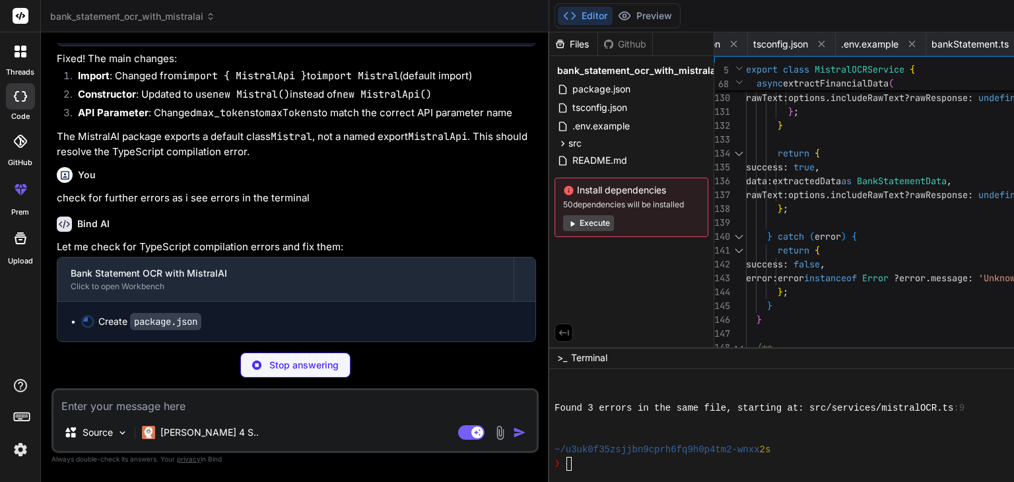
type textarea "x"
type textarea ""ts-node": "^10.9.1", "typescript": "^5.2.2" } }"
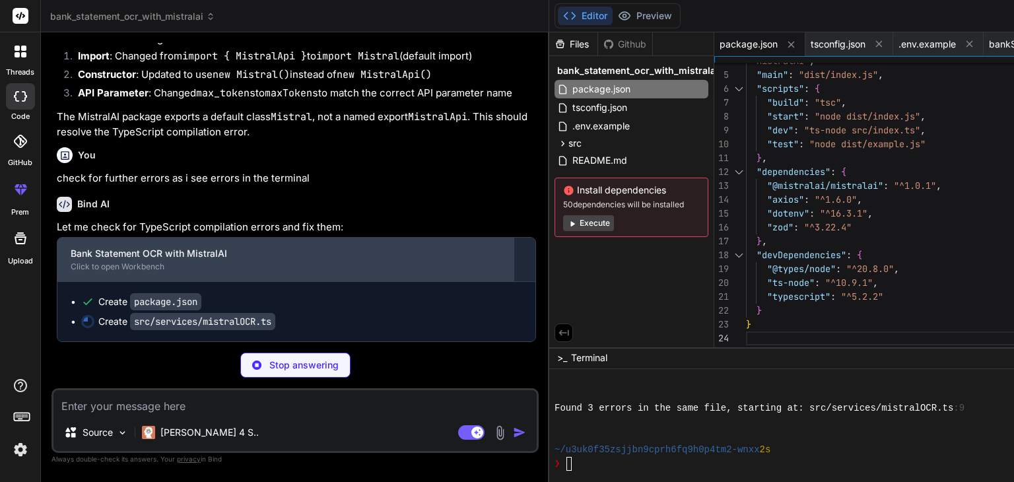
scroll to position [1942, 0]
type textarea "x"
type textarea "} catch (error) { throw new Error(`Failed to extract raw text: ${error instance…"
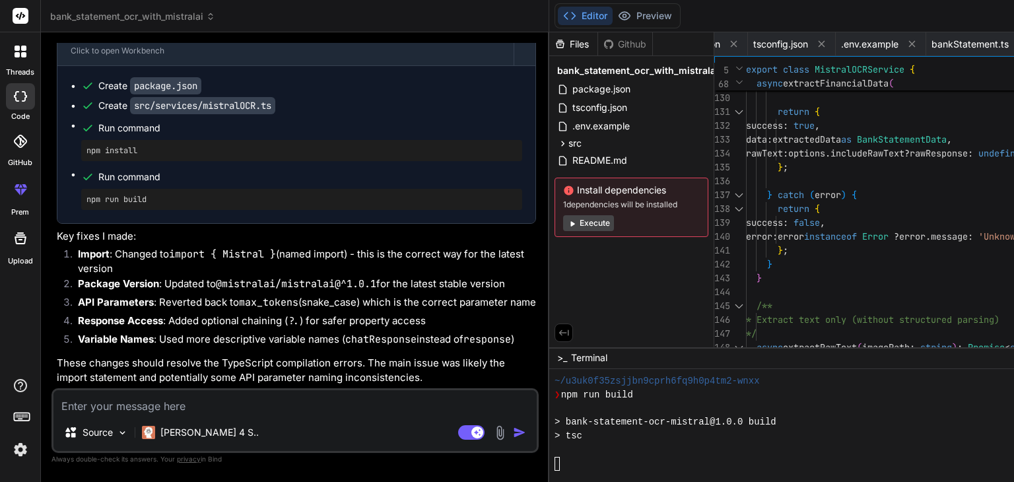
scroll to position [3337, 0]
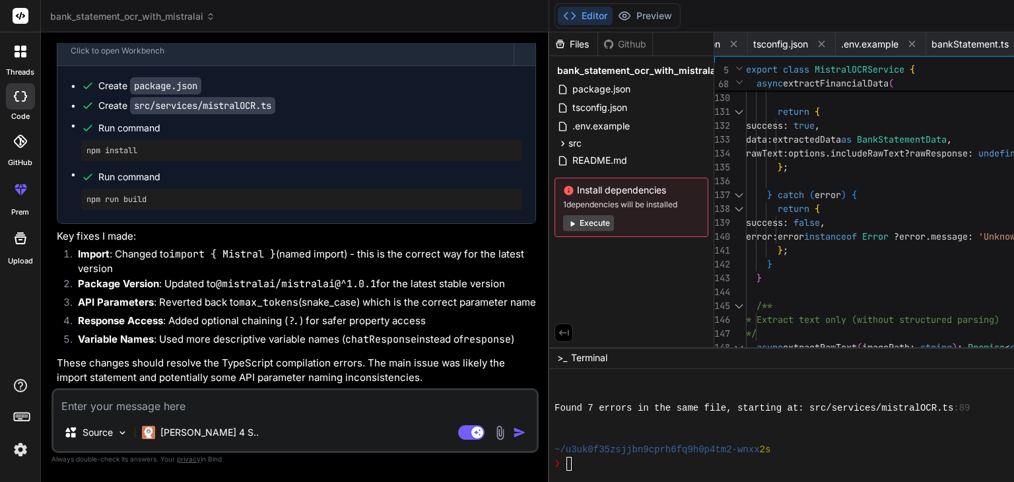
click at [456, 431] on div "Agent Mode. When this toggle is activated, AI automatically makes decisions, re…" at bounding box center [494, 433] width 76 height 16
click at [493, 435] on img at bounding box center [500, 432] width 15 height 15
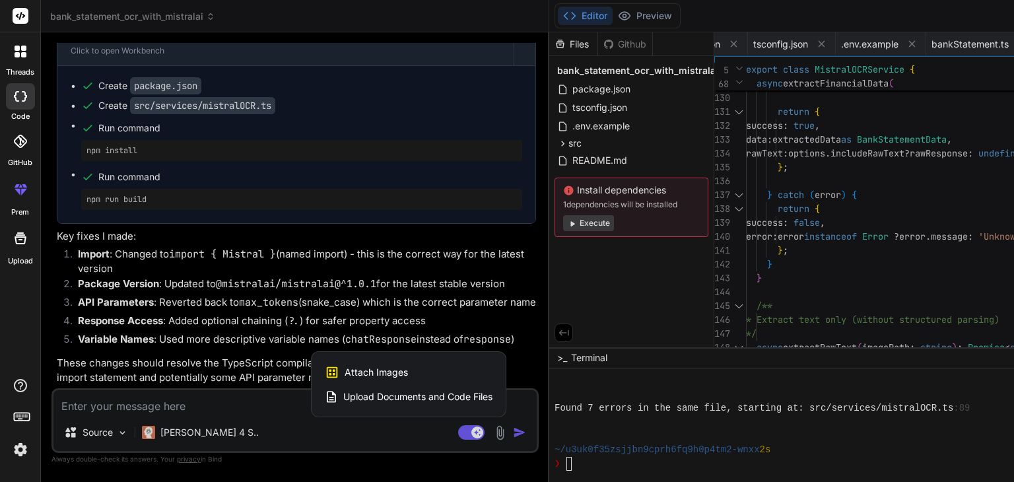
click at [343, 394] on span "Upload Documents and Code Files" at bounding box center [417, 396] width 149 height 13
type textarea "x"
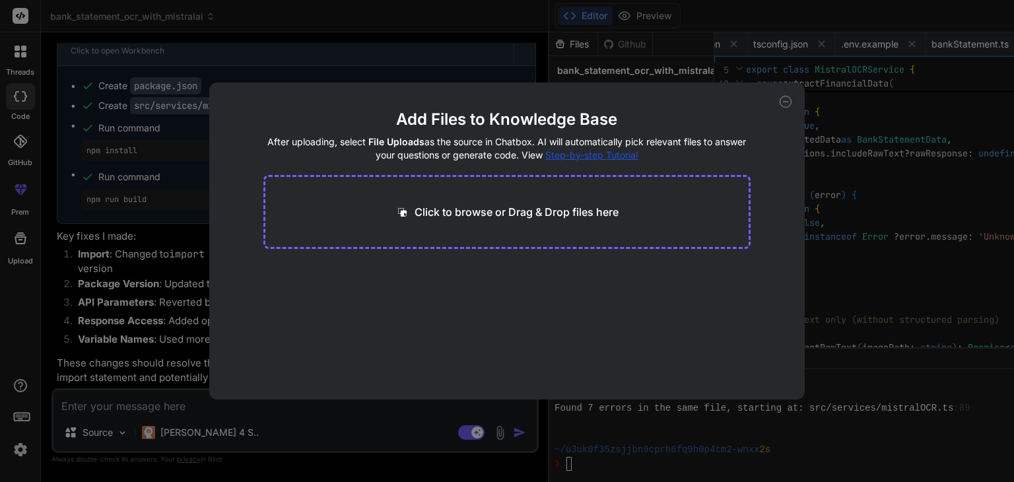
click at [499, 212] on p "Click to browse or Drag & Drop files here" at bounding box center [517, 212] width 204 height 16
type input "C:\fakepath\MistralAI OCR_TypeScript Imple.md"
click at [722, 353] on button "Finish" at bounding box center [728, 360] width 46 height 26
click at [781, 104] on icon at bounding box center [786, 102] width 12 height 12
type textarea "x"
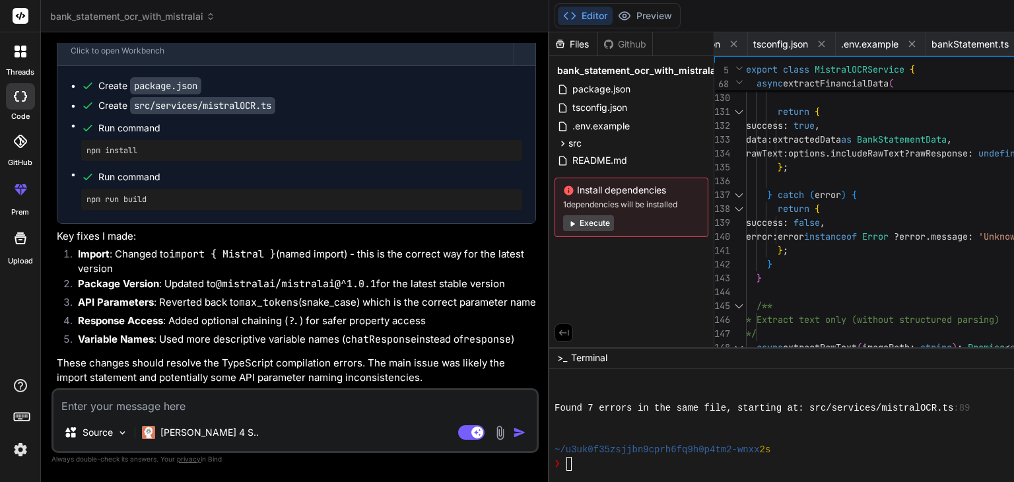
click at [201, 405] on textarea at bounding box center [294, 402] width 483 height 24
type textarea "@"
type textarea "x"
click at [119, 429] on img at bounding box center [122, 432] width 11 height 11
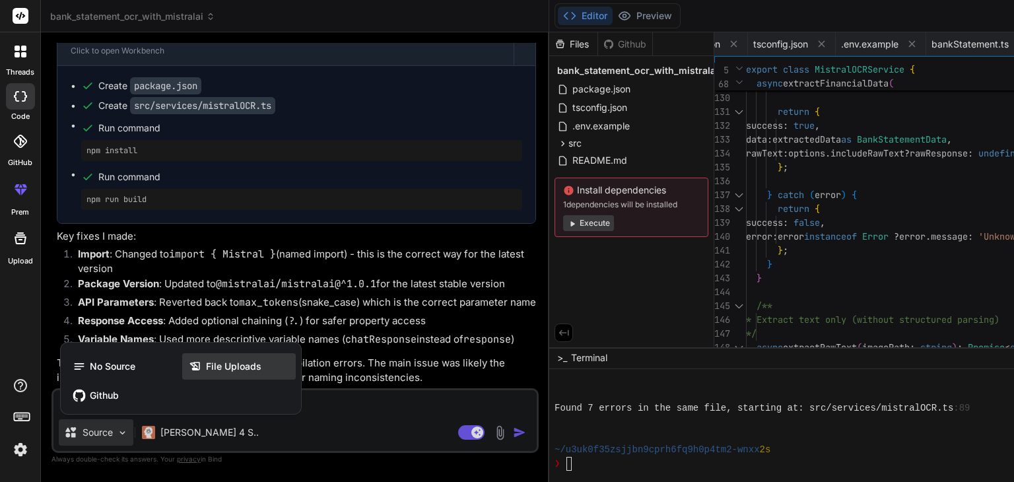
click at [205, 371] on icon at bounding box center [197, 366] width 17 height 13
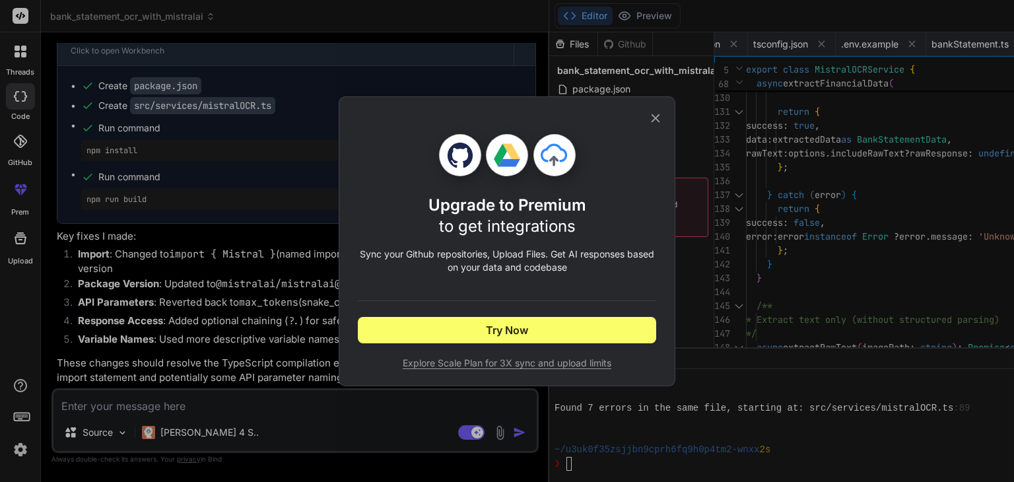
click at [656, 119] on icon at bounding box center [656, 118] width 15 height 15
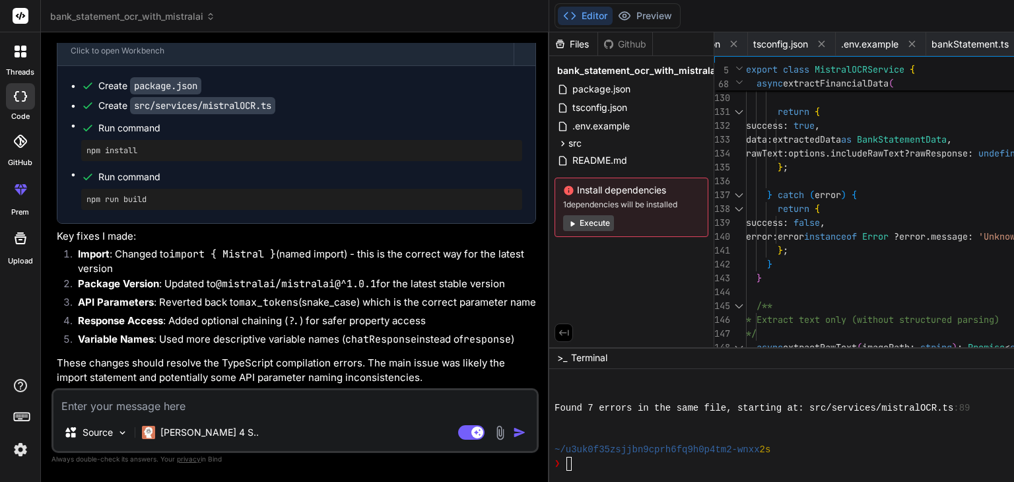
click at [272, 396] on textarea at bounding box center [294, 402] width 483 height 24
click at [124, 430] on img at bounding box center [122, 432] width 11 height 11
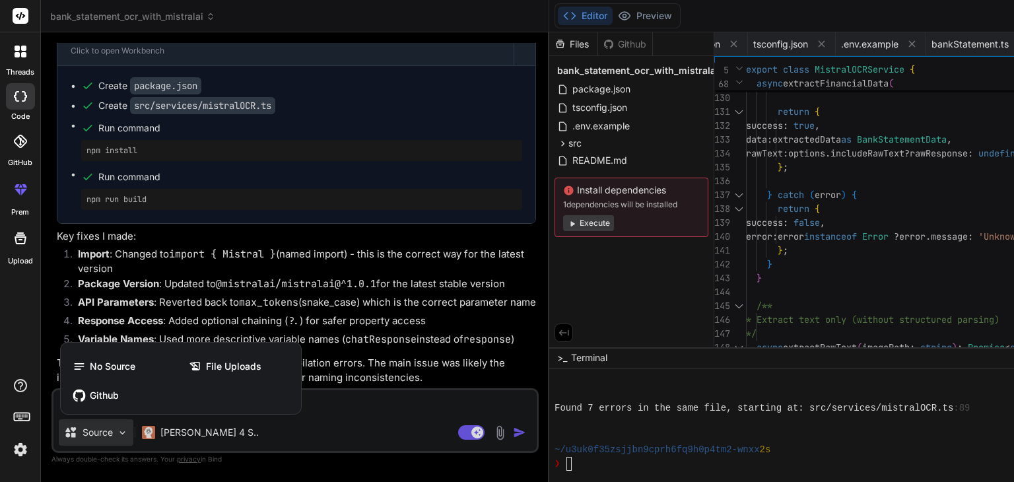
click at [293, 293] on div at bounding box center [507, 241] width 1014 height 482
type textarea "x"
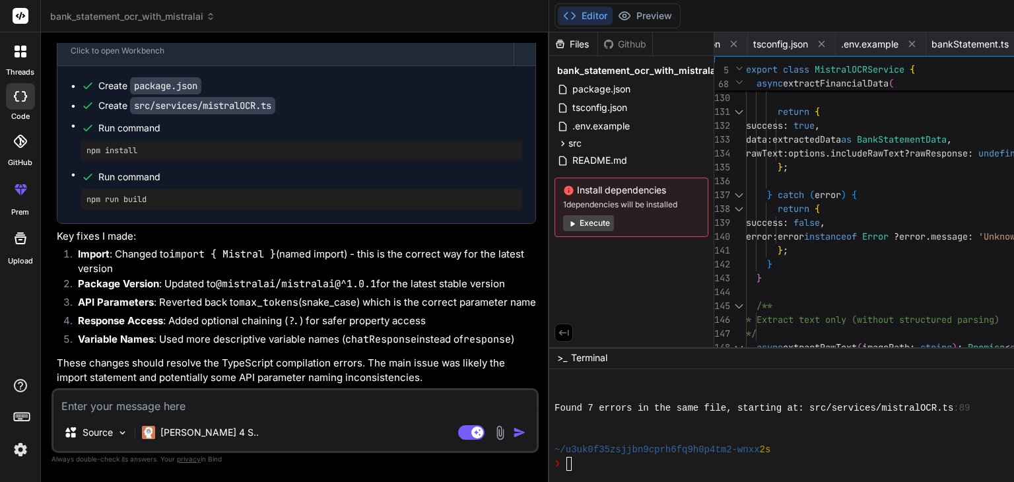
click at [209, 413] on textarea at bounding box center [294, 402] width 483 height 24
type textarea "A"
type textarea "x"
type textarea "An"
type textarea "x"
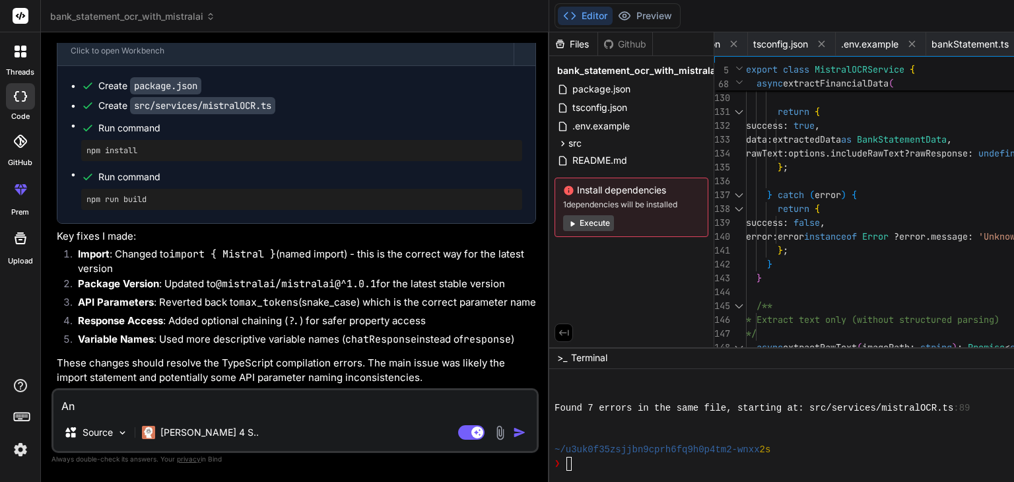
type textarea "[PERSON_NAME]"
type textarea "x"
type textarea "Anal"
type textarea "x"
type textarea "Analy"
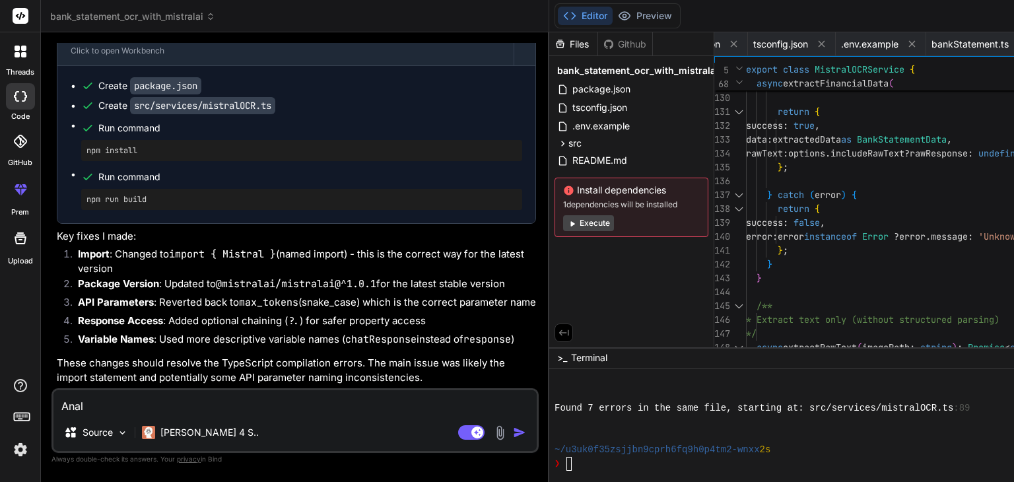
type textarea "x"
type textarea "Analys"
type textarea "x"
type textarea "Analyse"
type textarea "x"
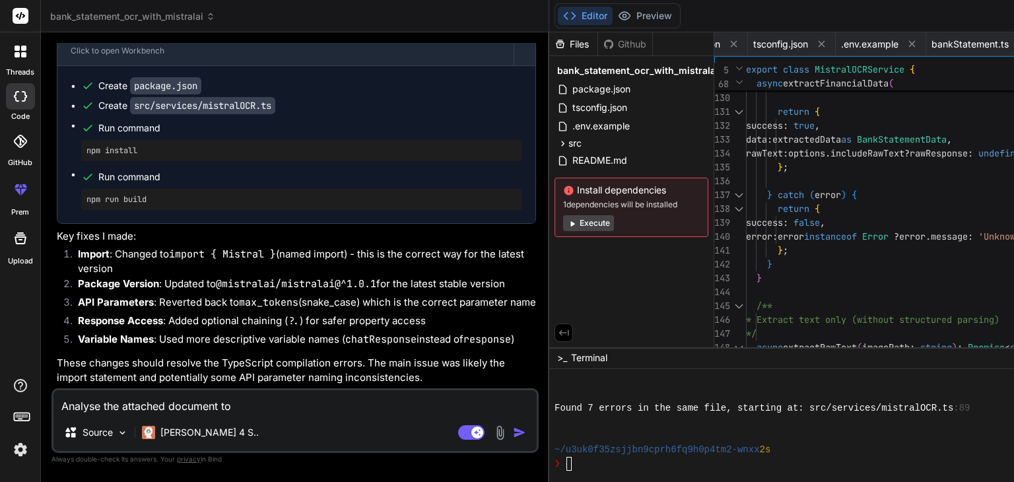
click at [493, 431] on img at bounding box center [500, 432] width 15 height 15
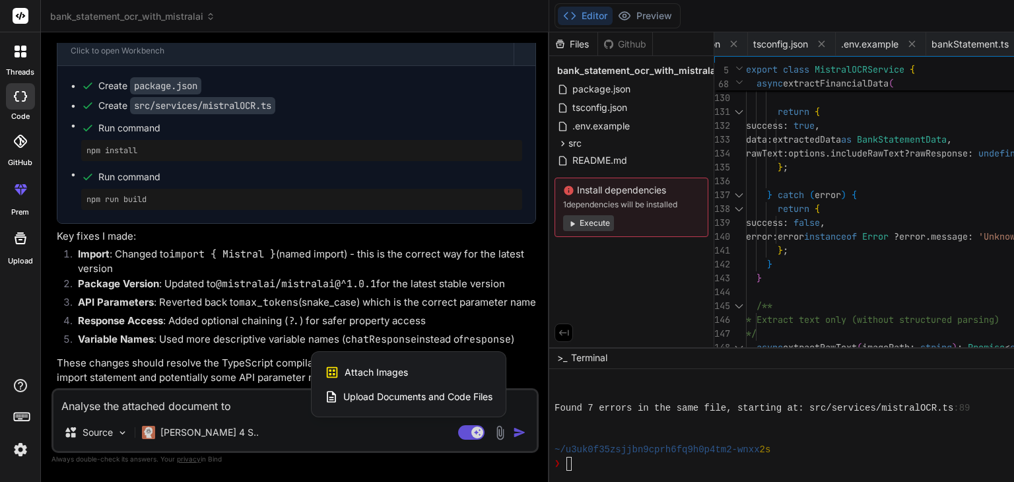
click at [343, 397] on span "Upload Documents and Code Files" at bounding box center [417, 396] width 149 height 13
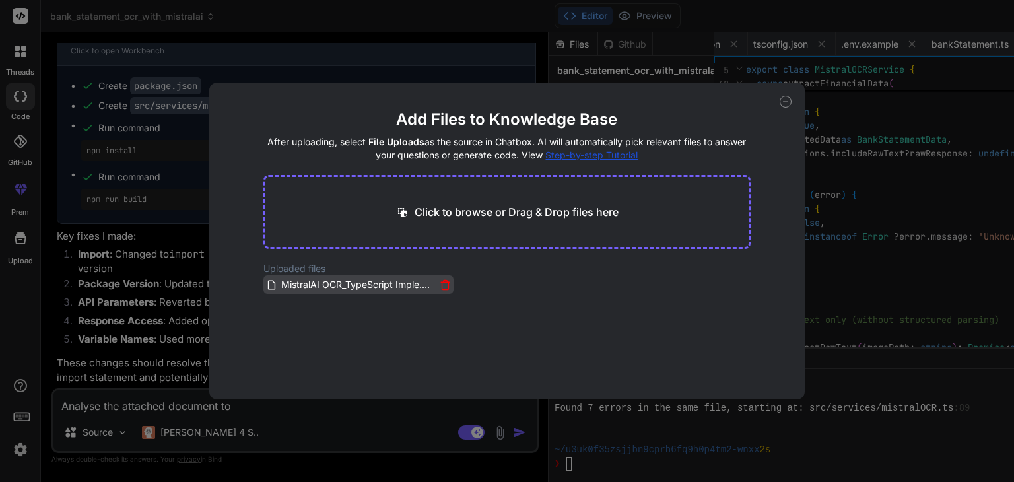
click at [388, 291] on span "MistralAI OCR_TypeScript Imple.md" at bounding box center [358, 285] width 156 height 16
click at [785, 102] on icon at bounding box center [786, 102] width 12 height 12
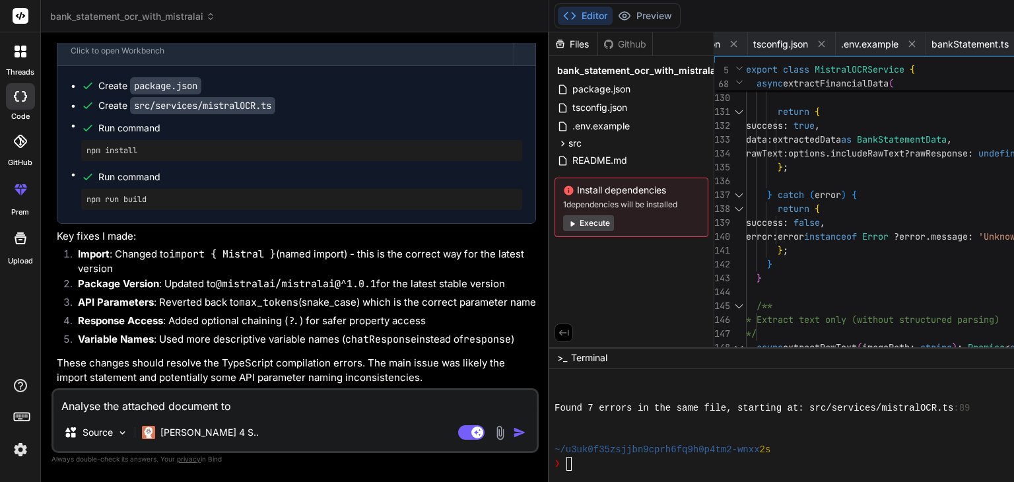
click at [258, 409] on textarea "Analyse the attached document to" at bounding box center [294, 402] width 483 height 24
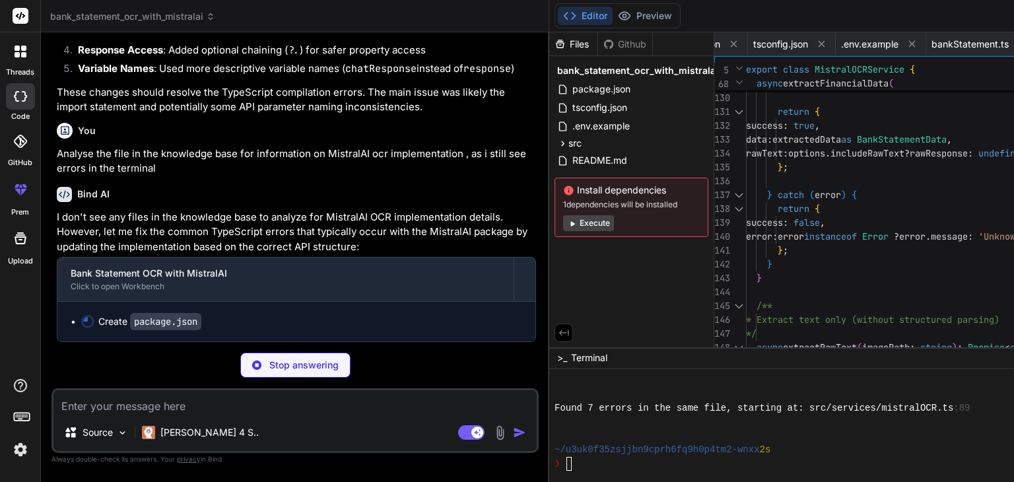
scroll to position [0, 0]
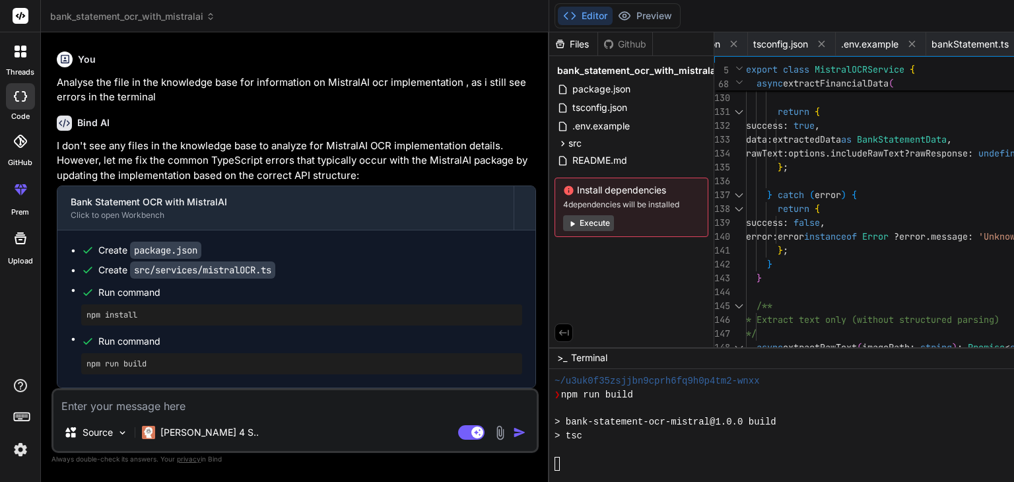
scroll to position [3860, 0]
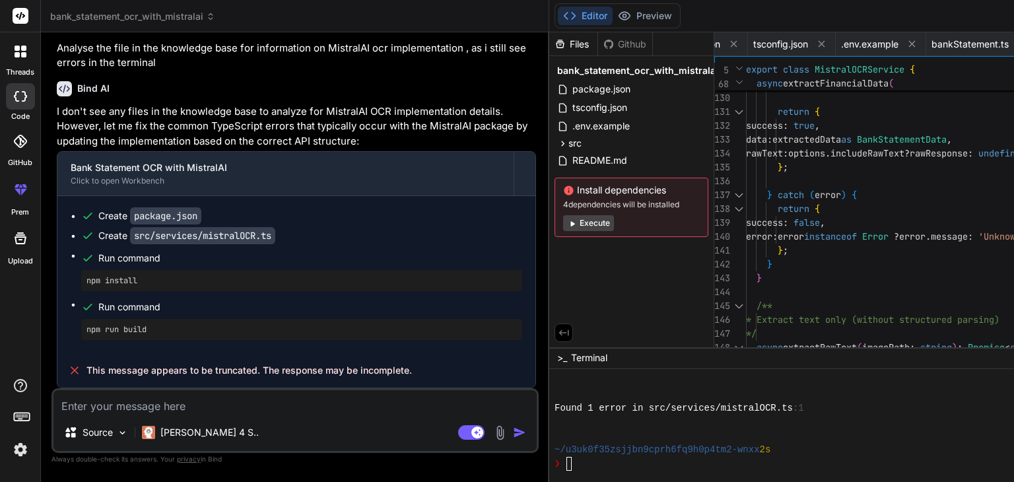
click at [250, 407] on textarea at bounding box center [294, 402] width 483 height 24
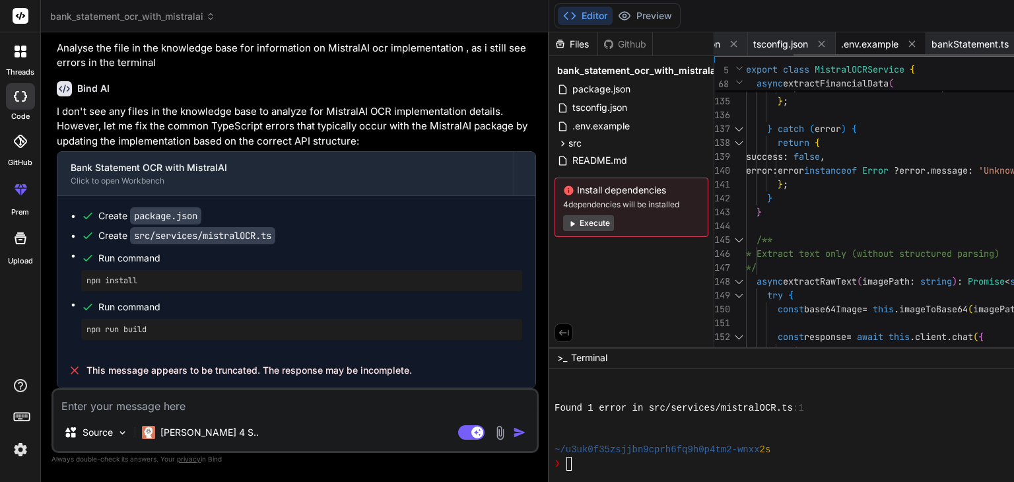
click at [836, 36] on div ".env.example" at bounding box center [881, 44] width 90 height 24
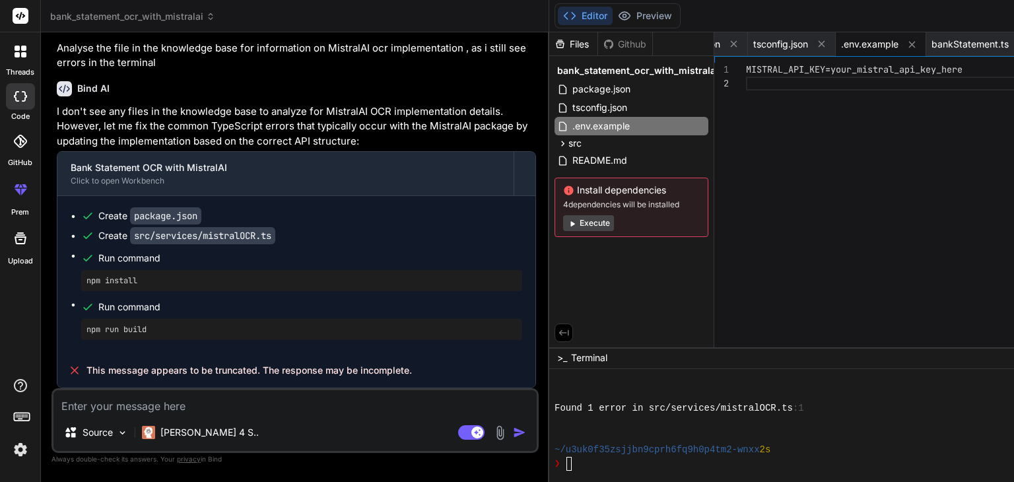
scroll to position [0, 0]
click at [746, 128] on div "MISTRAL_API_KEY=your_mistral_api_key_here" at bounding box center [949, 208] width 407 height 291
click at [209, 397] on textarea at bounding box center [294, 402] width 483 height 24
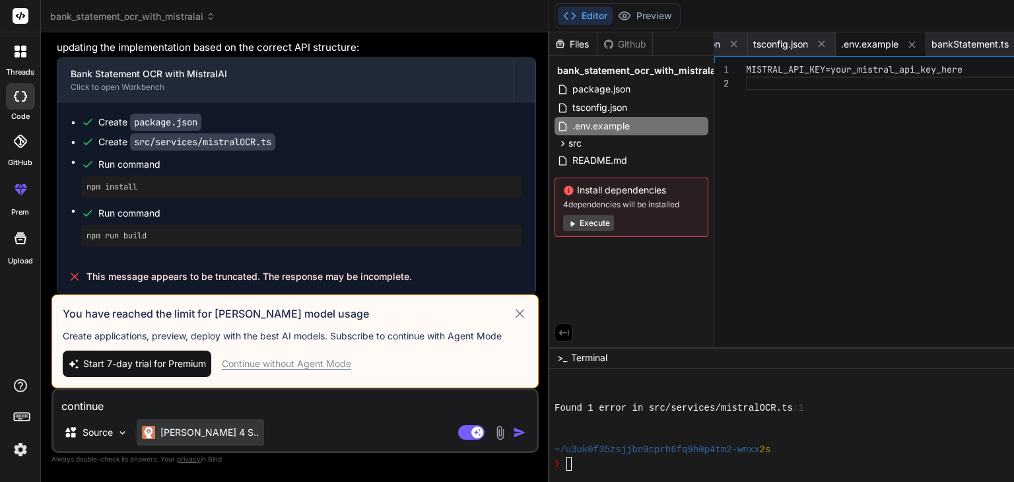
click at [195, 432] on p "[PERSON_NAME] 4 S.." at bounding box center [209, 432] width 98 height 13
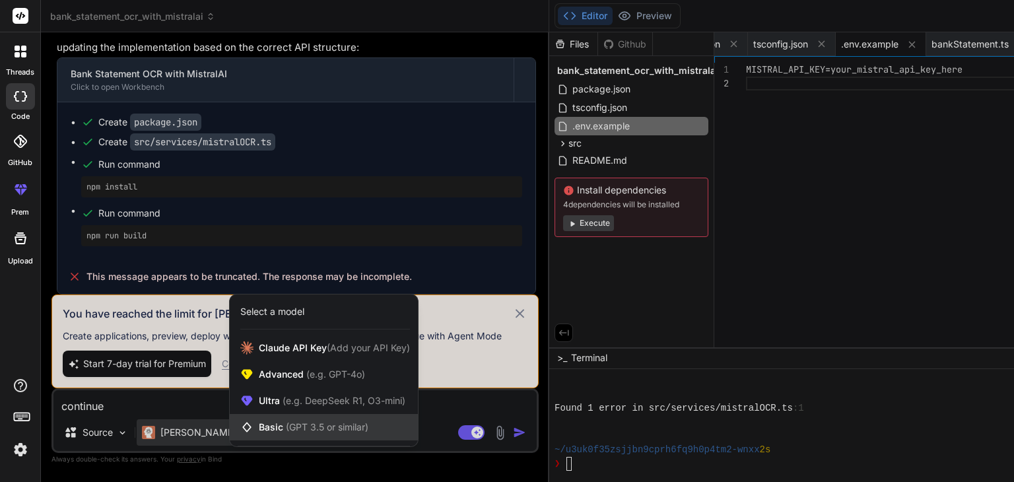
click at [276, 421] on span "Basic (GPT 3.5 or similar)" at bounding box center [314, 427] width 110 height 13
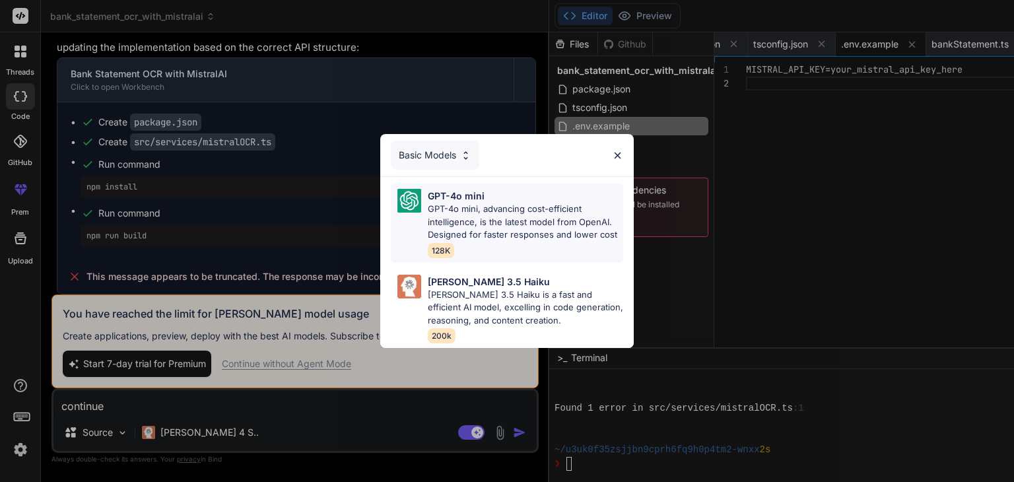
click at [497, 209] on p "GPT-4o mini, advancing cost-efficient intelligence, is the latest model from Op…" at bounding box center [525, 222] width 195 height 39
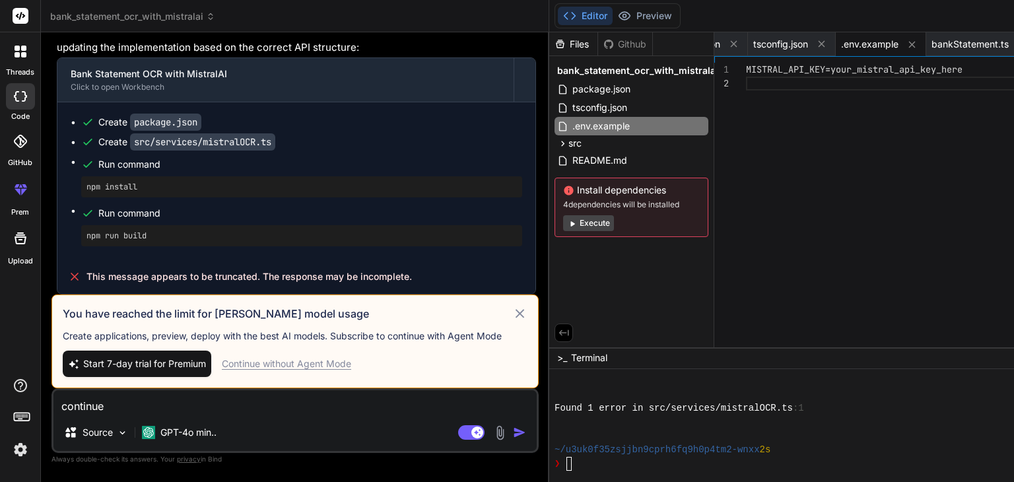
click at [229, 409] on textarea "continue" at bounding box center [294, 402] width 483 height 24
click at [513, 431] on img "button" at bounding box center [519, 432] width 13 height 13
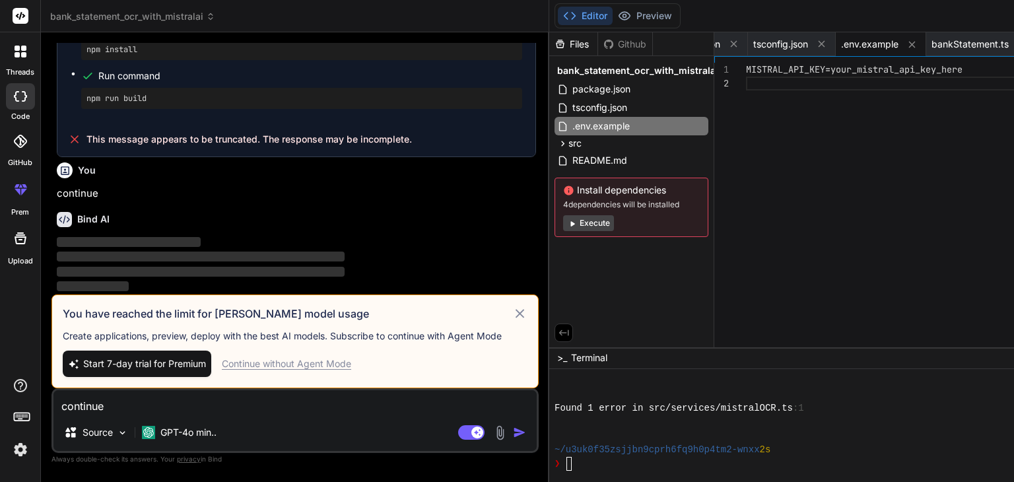
scroll to position [2911, 0]
click at [513, 306] on icon at bounding box center [520, 314] width 15 height 16
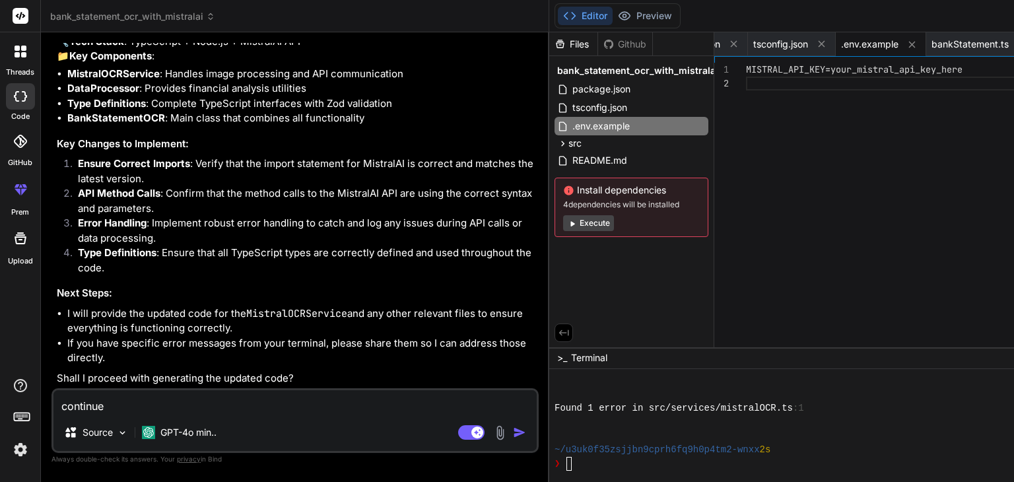
scroll to position [3318, 0]
click at [208, 402] on textarea "continue" at bounding box center [294, 402] width 483 height 24
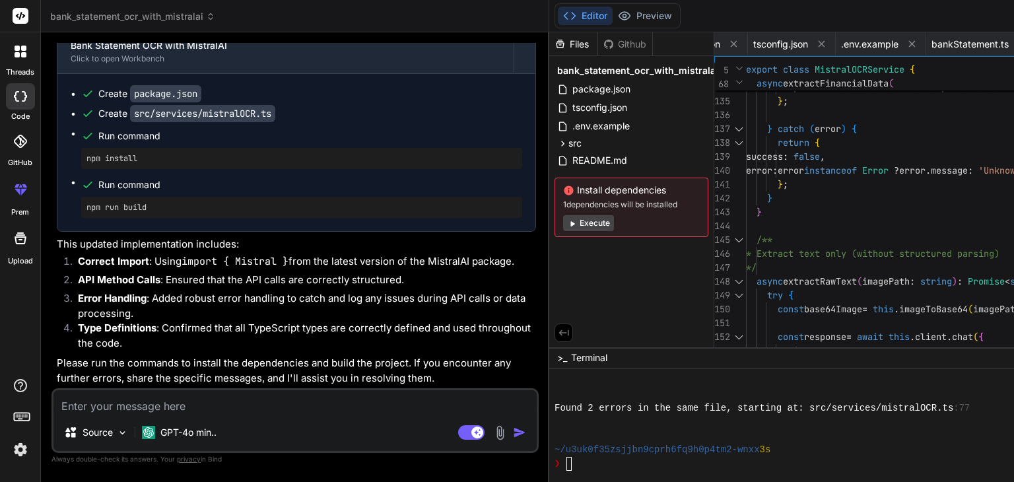
scroll to position [3792, 0]
click at [631, 444] on div "~/u3uk0f35zsjjbn9cprh6fq9h0p4tm2-wnxx 3s" at bounding box center [868, 450] width 627 height 14
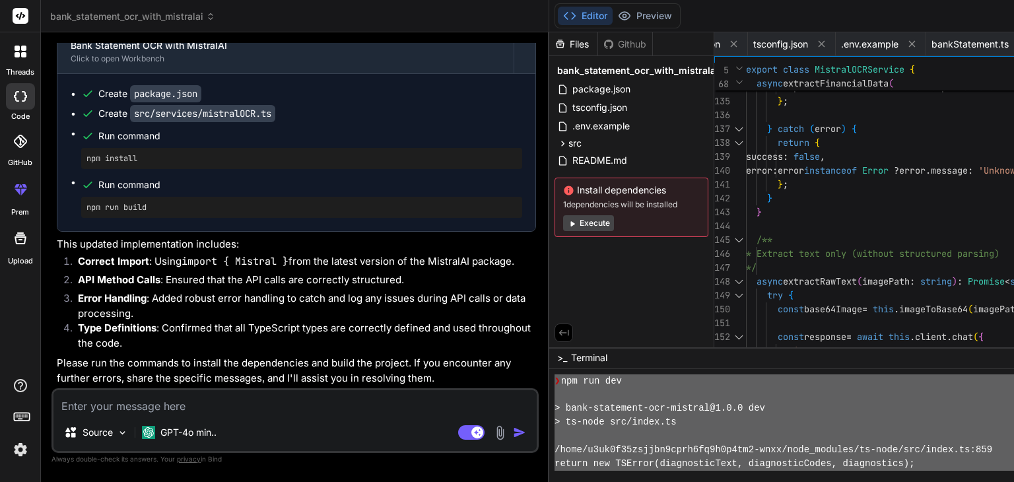
scroll to position [4483, 0]
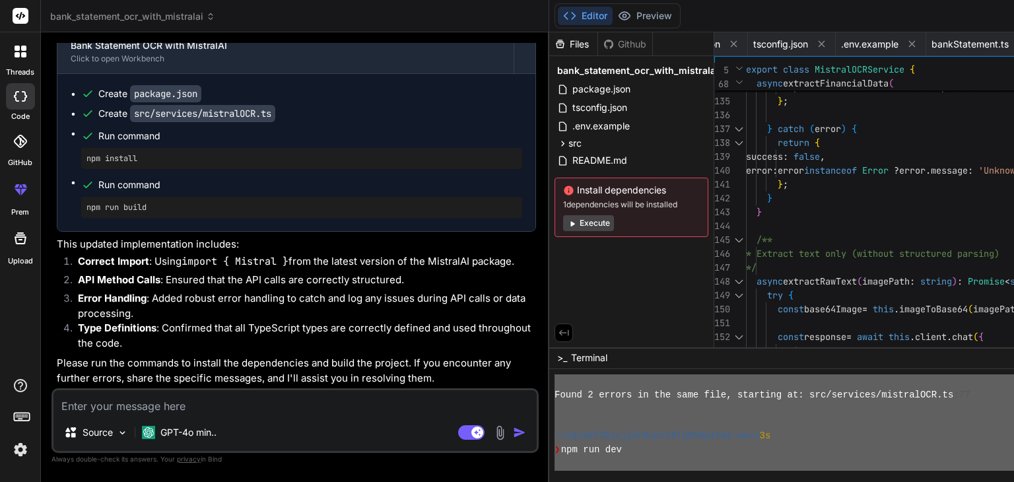
drag, startPoint x: 602, startPoint y: 459, endPoint x: 366, endPoint y: 388, distance: 246.3
click at [199, 404] on textarea at bounding box center [294, 402] width 483 height 24
paste textarea "Lorem 8 ipsumd si ame cons adip, elitsedd ei: tem/incididu/utlaborEET.do:42 ~/m…"
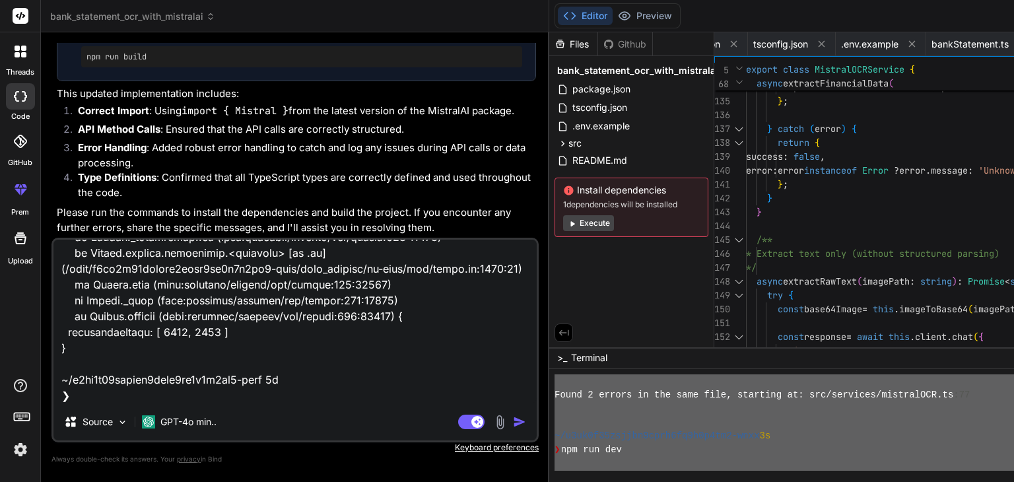
click at [513, 423] on img "button" at bounding box center [519, 421] width 13 height 13
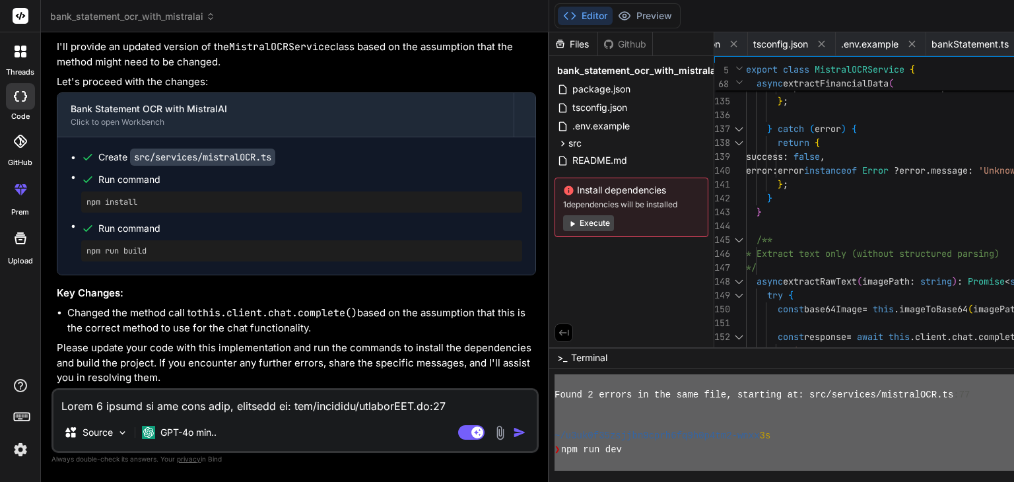
scroll to position [5059, 0]
click at [557, 450] on div "❯ npm run dev" at bounding box center [868, 450] width 627 height 14
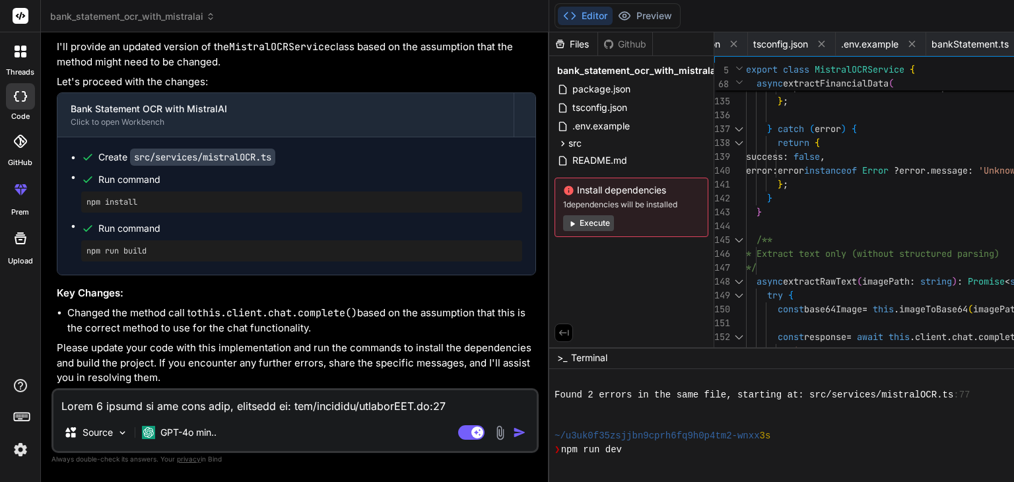
click at [563, 231] on button "Execute" at bounding box center [588, 223] width 51 height 16
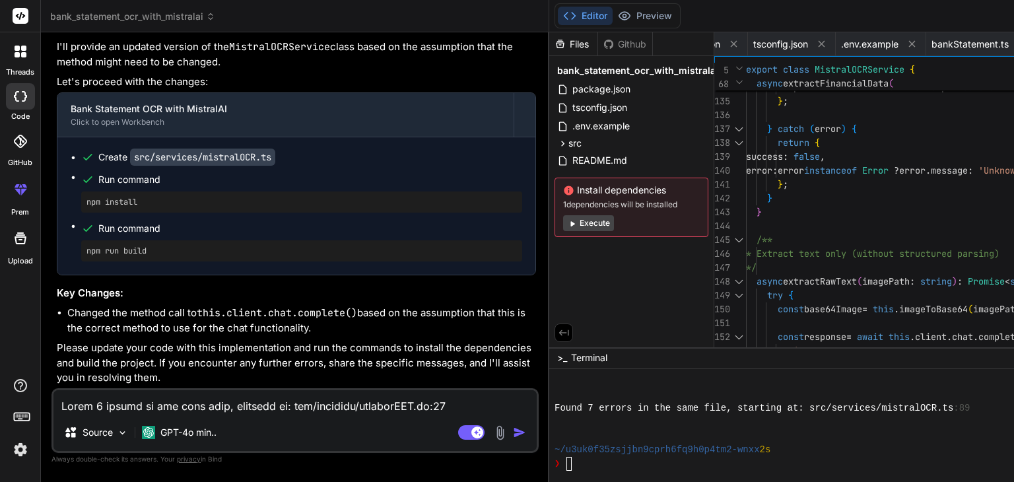
scroll to position [7350, 0]
click at [692, 448] on div "~/u3uk0f35zsjjbn9cprh6fq9h0p4tm2-wnxx 2s" at bounding box center [868, 450] width 627 height 14
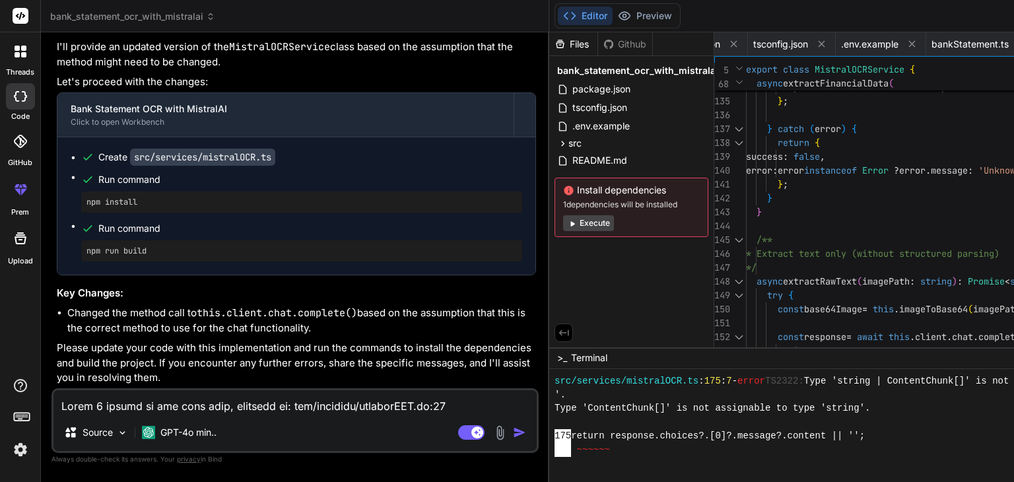
scroll to position [8343, 0]
drag, startPoint x: 760, startPoint y: 429, endPoint x: 744, endPoint y: 445, distance: 22.9
click at [760, 429] on div at bounding box center [868, 422] width 627 height 14
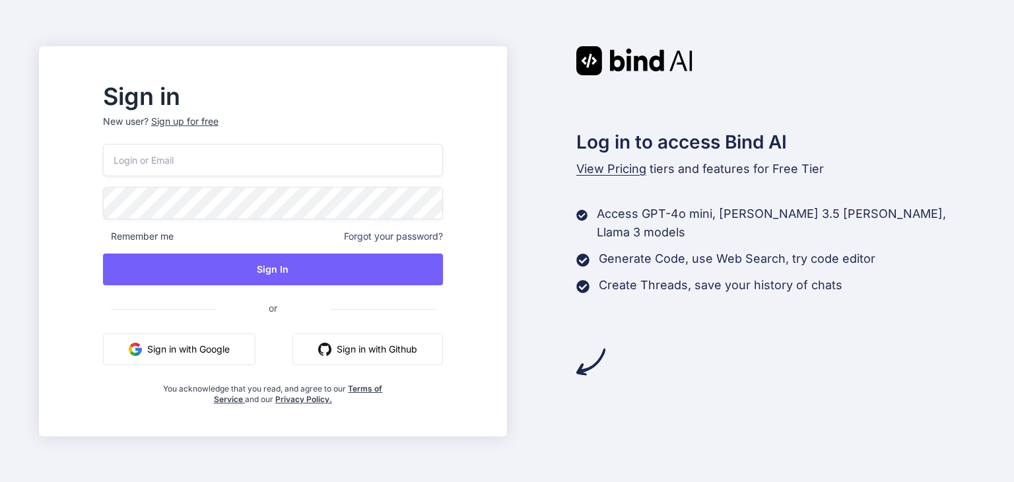
click at [223, 357] on button "Sign in with Google" at bounding box center [179, 350] width 153 height 32
